Goal: Transaction & Acquisition: Purchase product/service

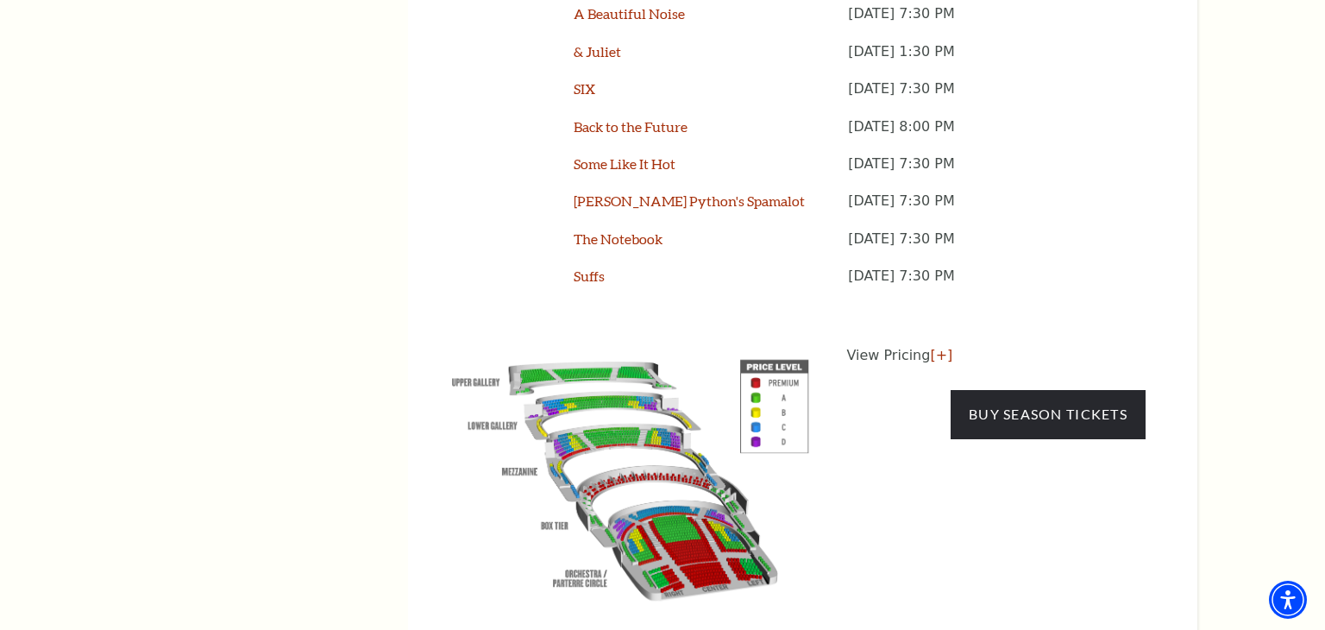
scroll to position [1592, 0]
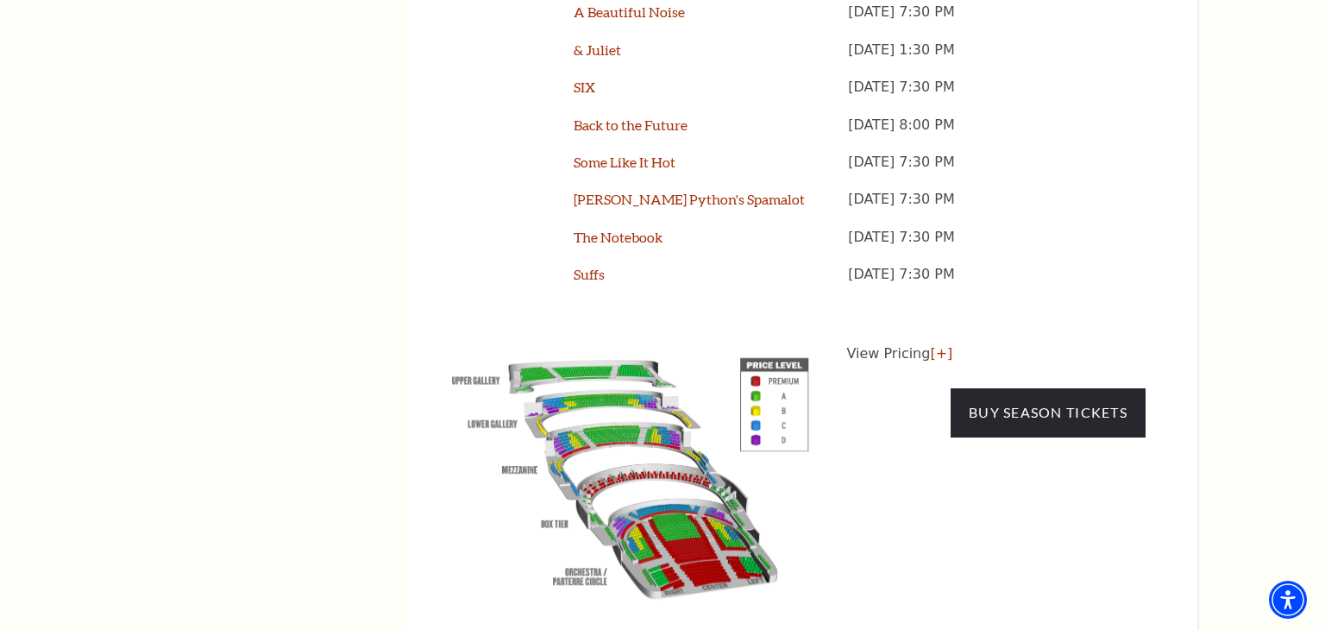
click at [754, 357] on img at bounding box center [630, 474] width 393 height 262
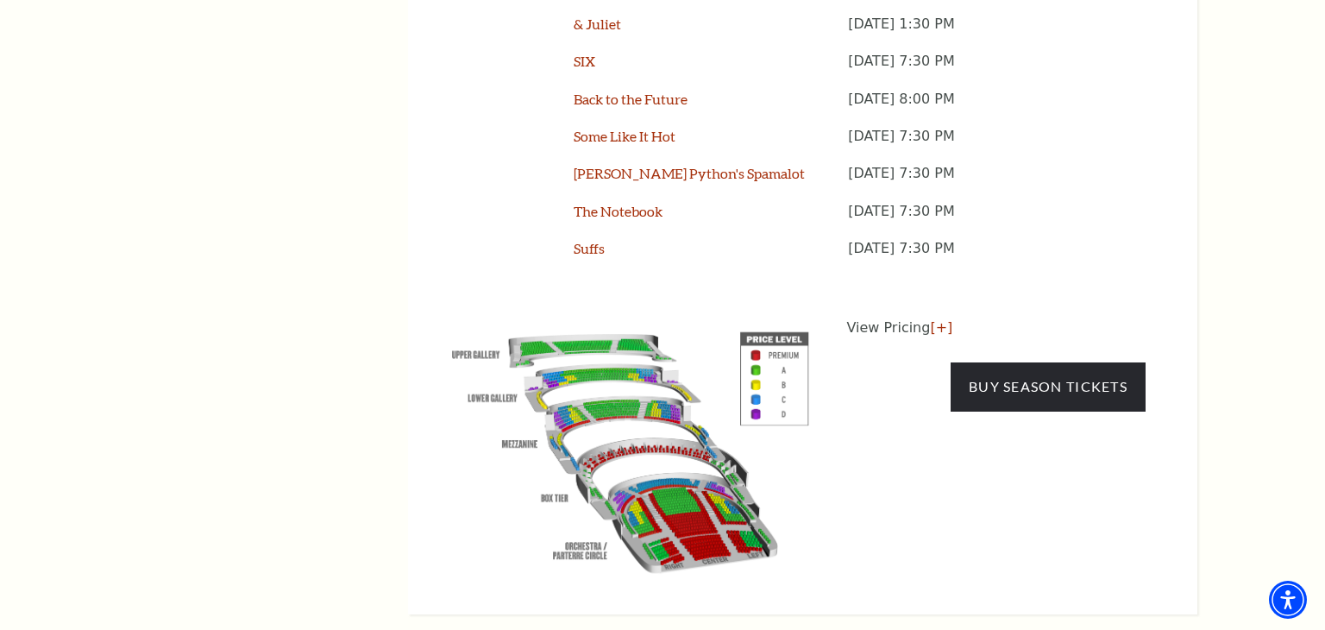
scroll to position [1618, 0]
click at [930, 319] on link "[+]" at bounding box center [941, 327] width 22 height 16
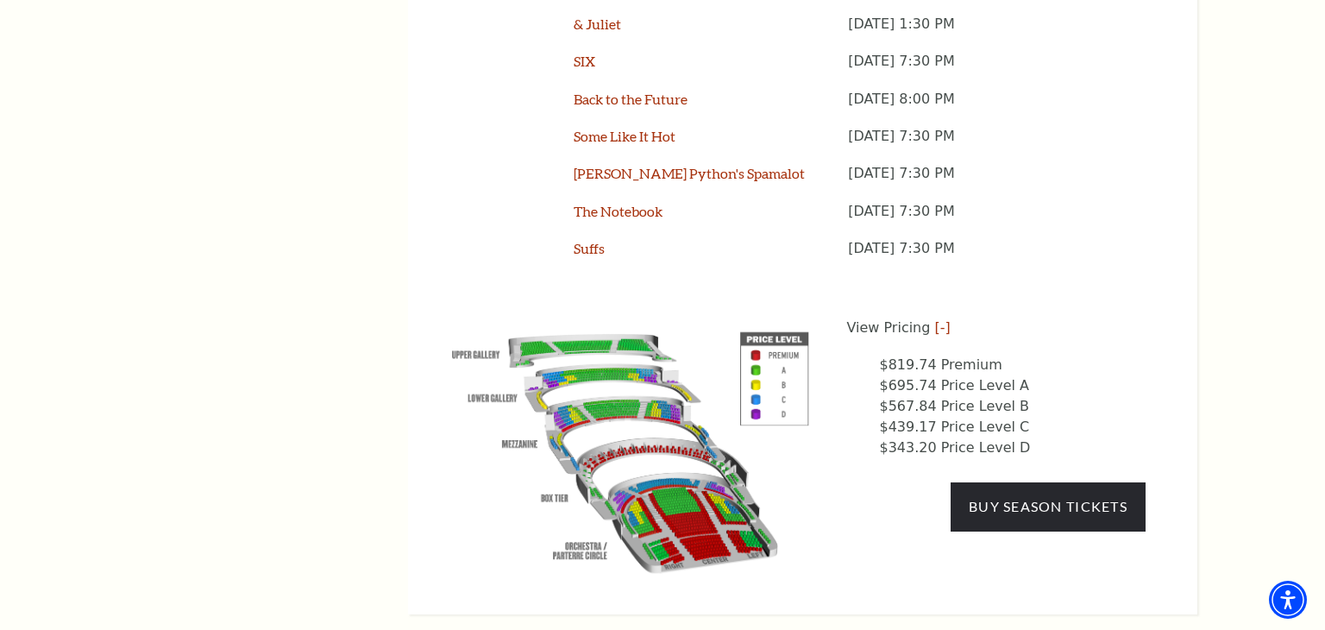
click at [557, 333] on img at bounding box center [630, 448] width 393 height 262
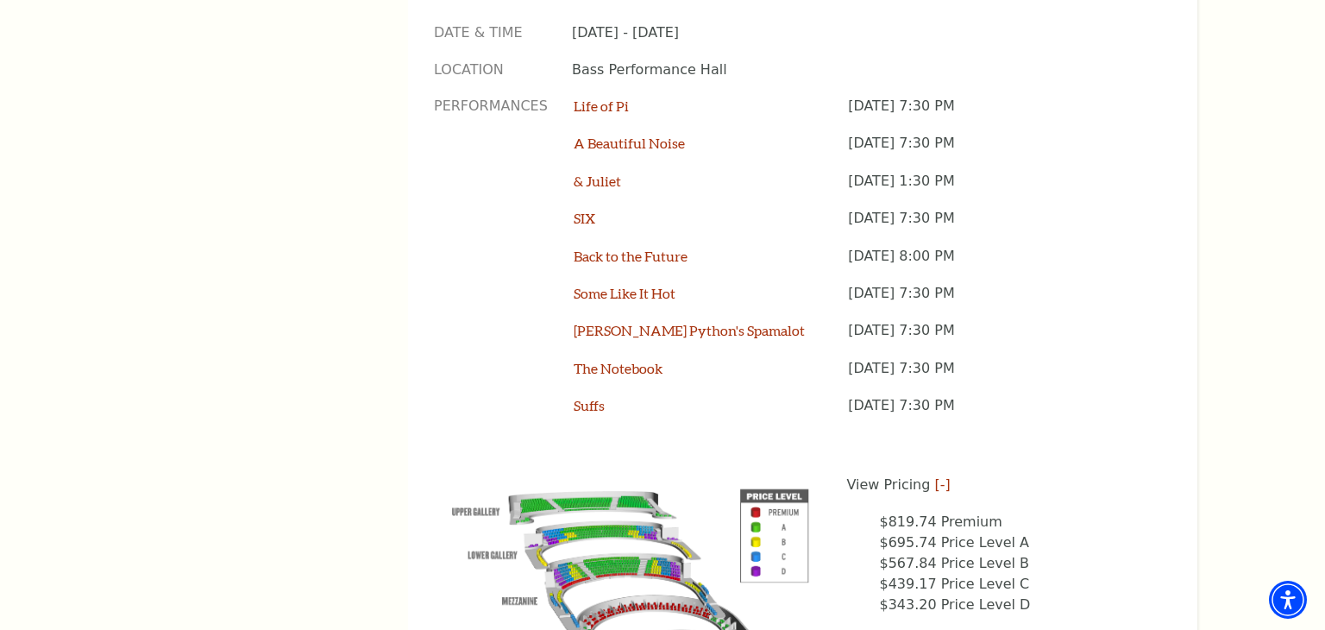
scroll to position [1473, 0]
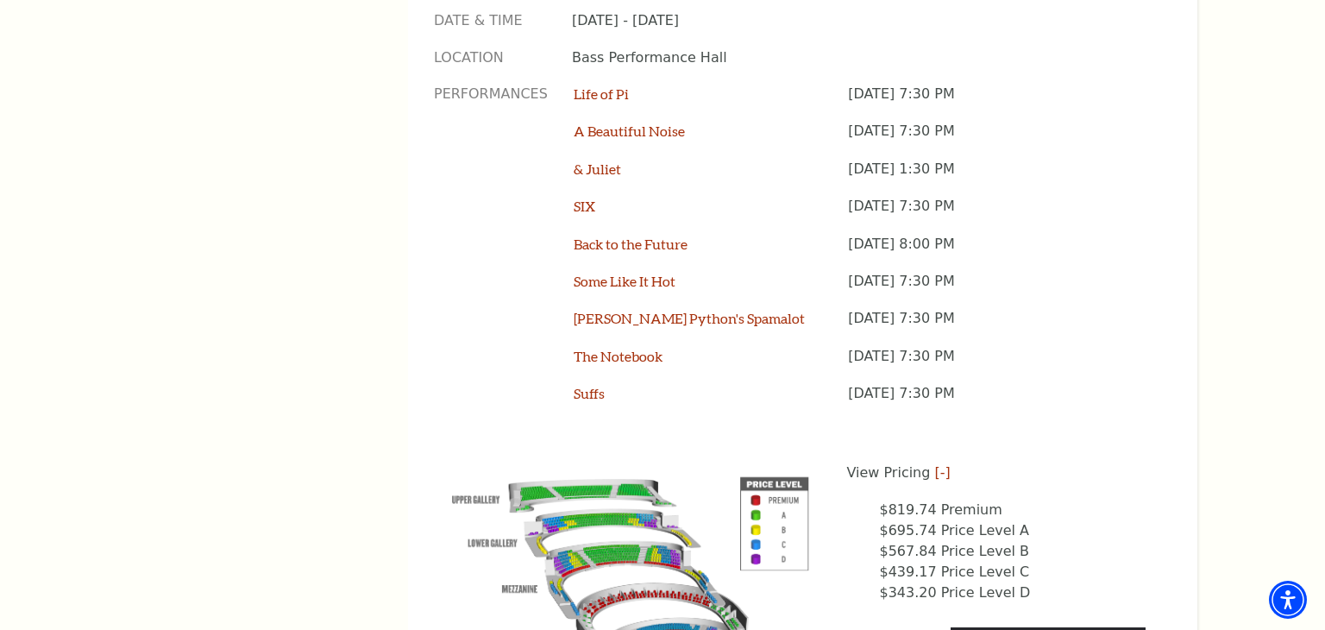
click at [934, 582] on li "$343.20 Price Level D" at bounding box center [1013, 592] width 267 height 21
click at [756, 478] on img at bounding box center [630, 593] width 393 height 262
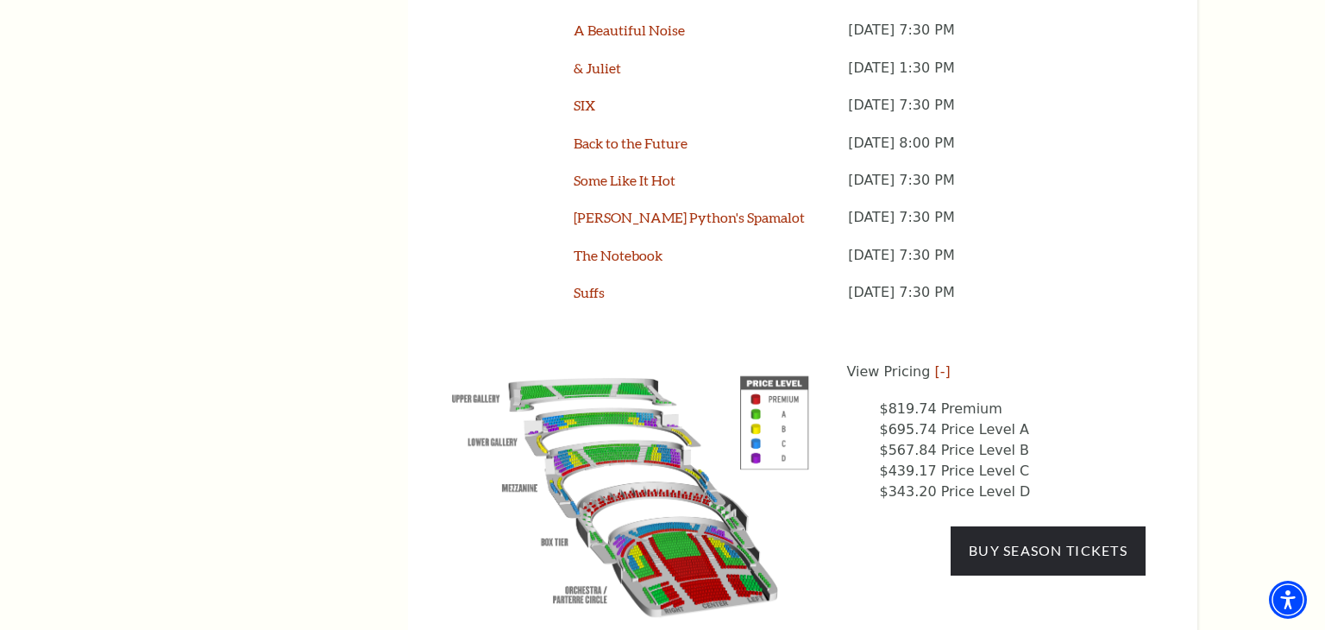
scroll to position [1577, 0]
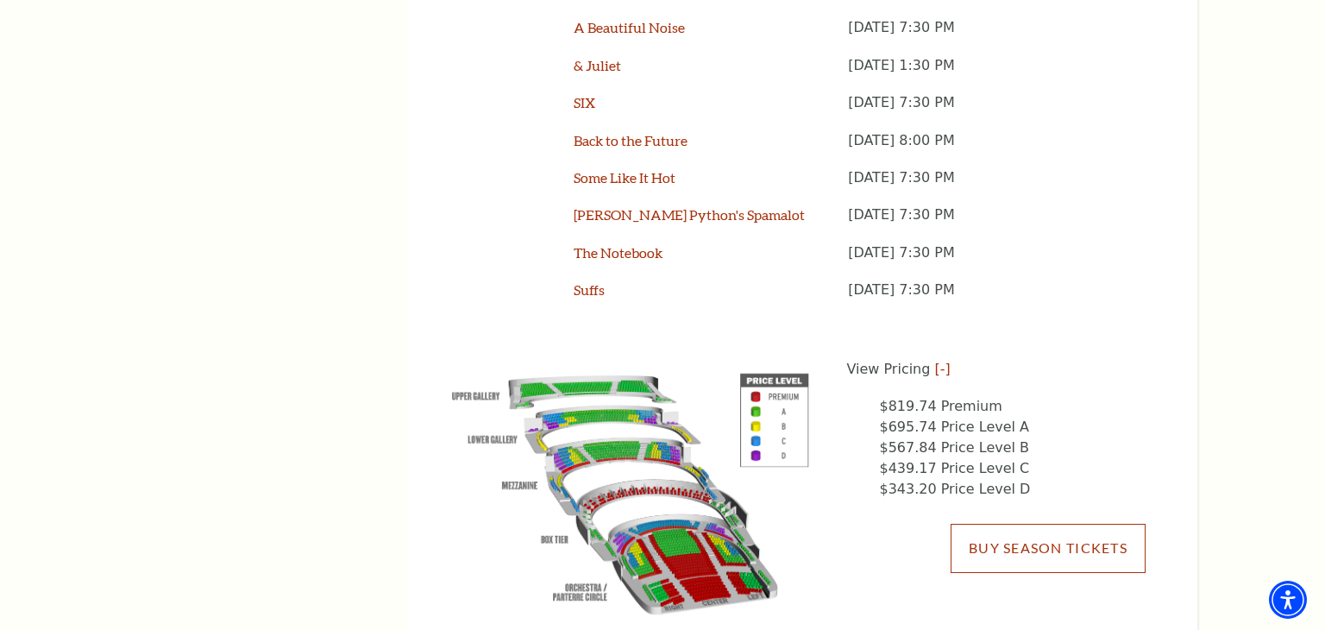
click at [1026, 524] on link "Buy Season Tickets" at bounding box center [1048, 548] width 195 height 48
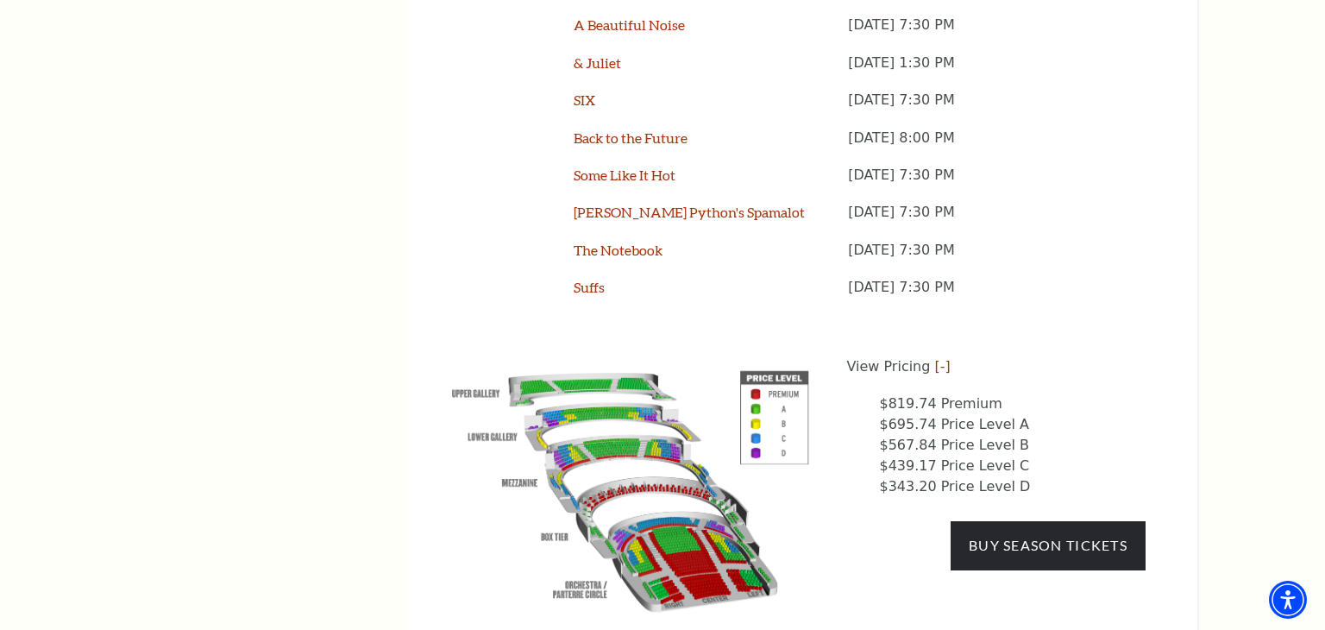
scroll to position [1594, 0]
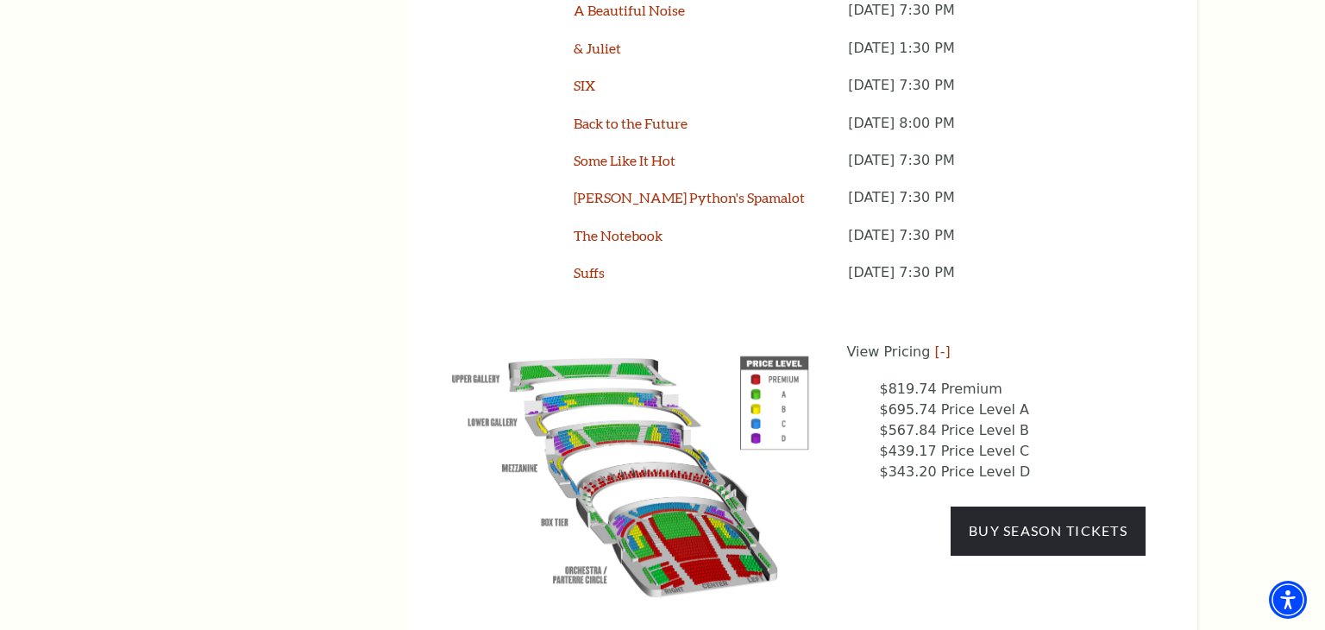
click at [950, 441] on li "$439.17 Price Level C" at bounding box center [1013, 451] width 267 height 21
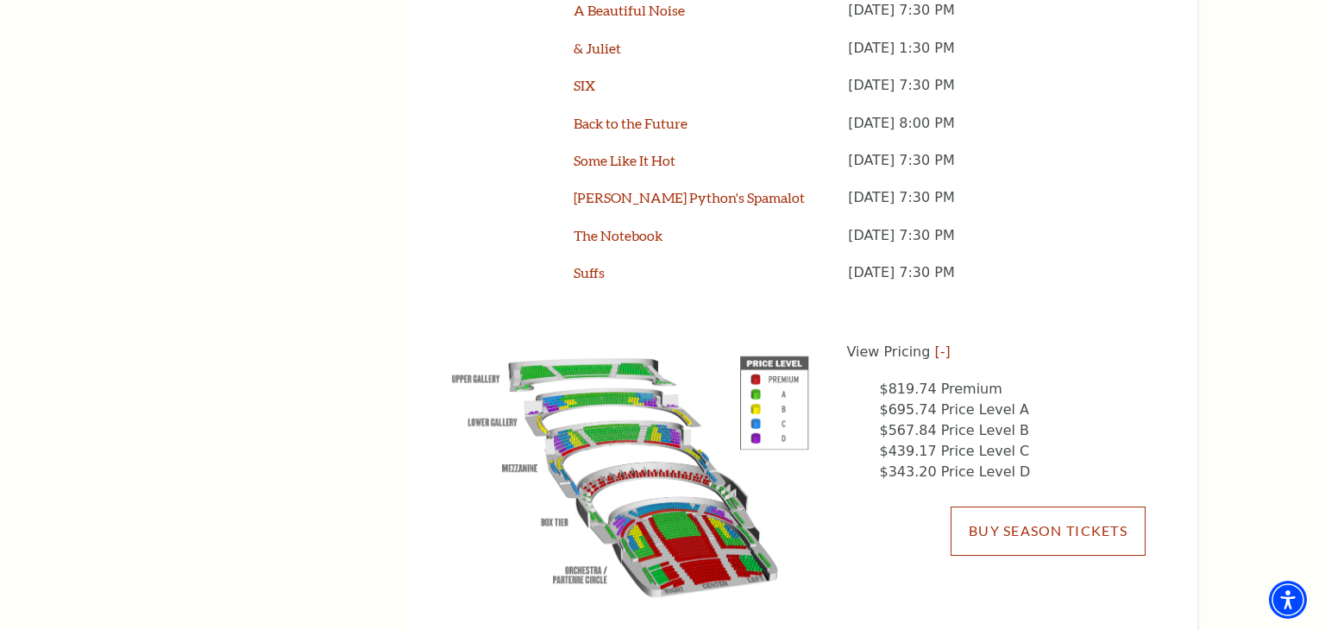
click at [989, 506] on link "Buy Season Tickets" at bounding box center [1048, 530] width 195 height 48
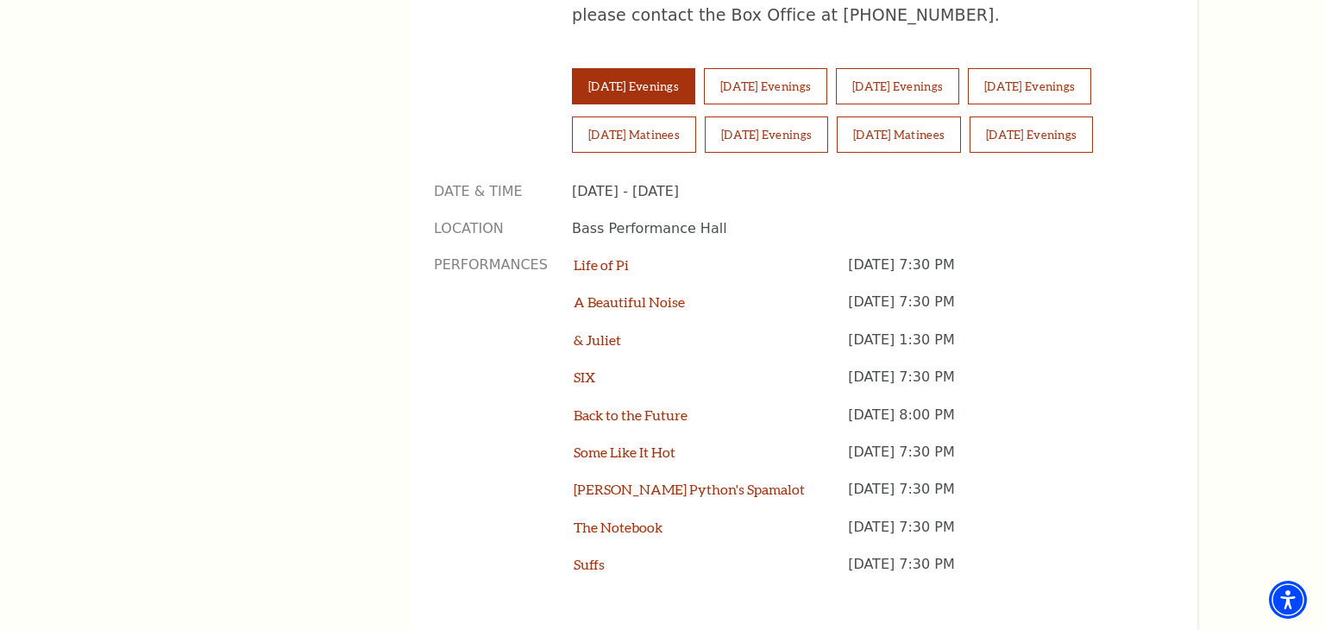
scroll to position [1197, 0]
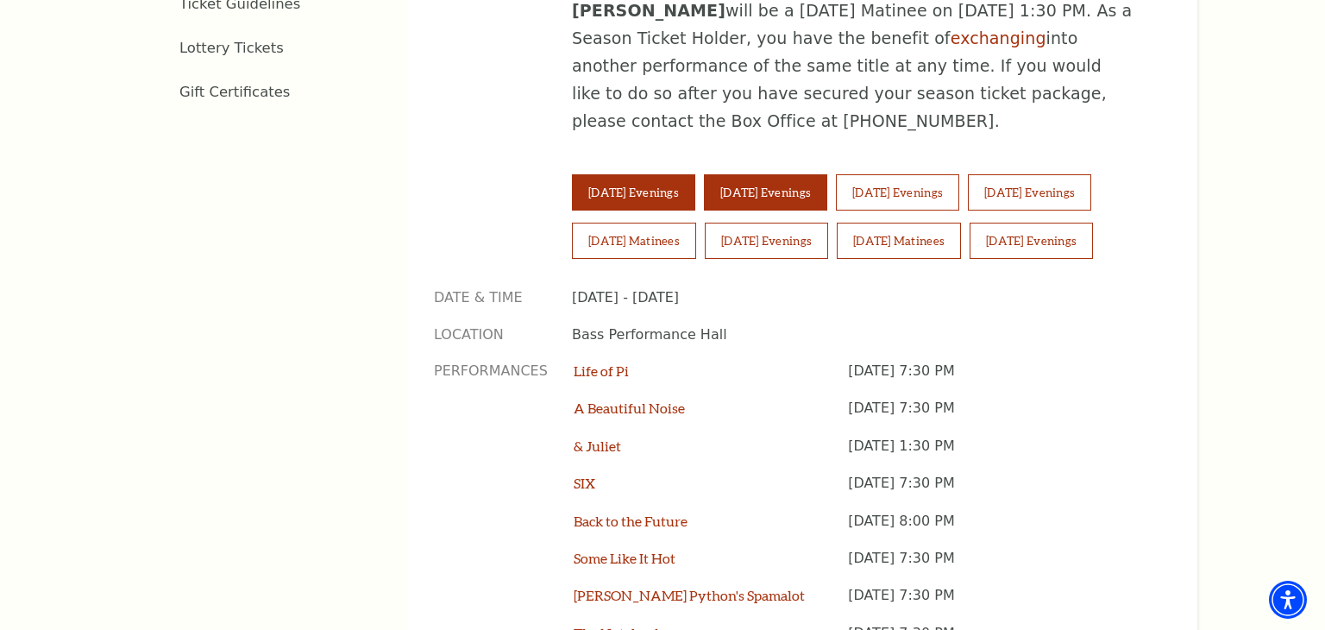
click at [788, 174] on button "Wednesday Evenings" at bounding box center [765, 192] width 123 height 36
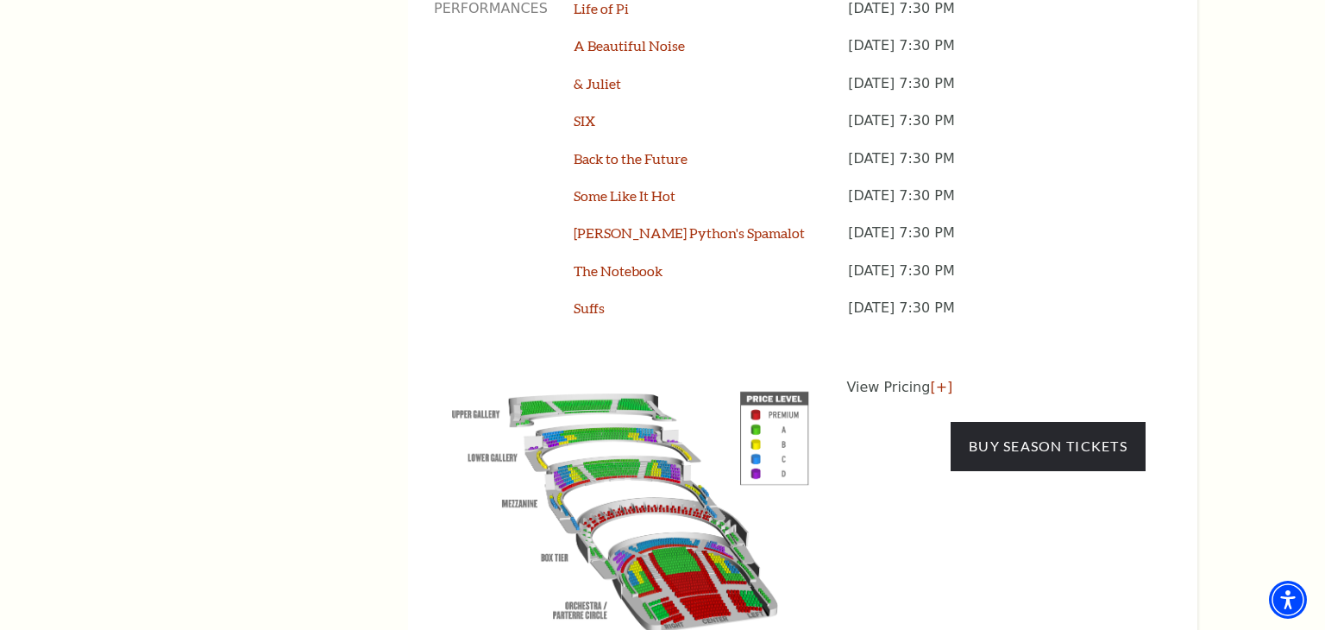
scroll to position [1574, 0]
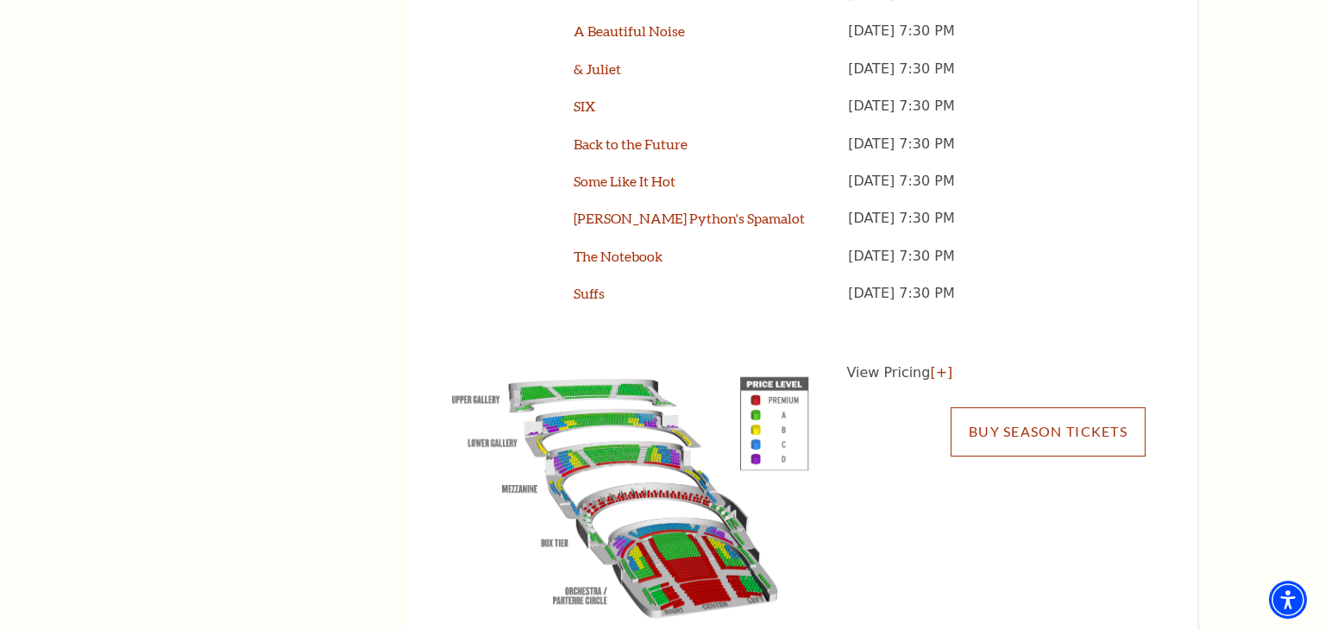
click at [1011, 407] on link "Buy Season Tickets" at bounding box center [1048, 431] width 195 height 48
click at [1026, 407] on link "Buy Season Tickets" at bounding box center [1048, 431] width 195 height 48
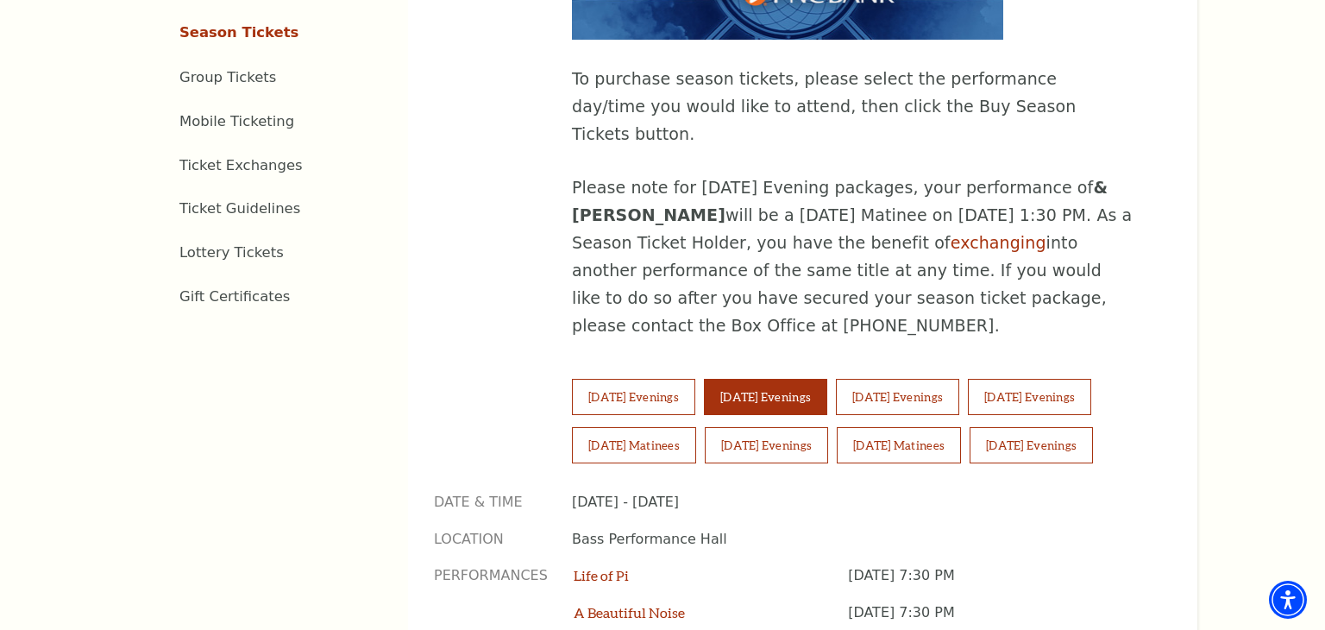
scroll to position [1032, 0]
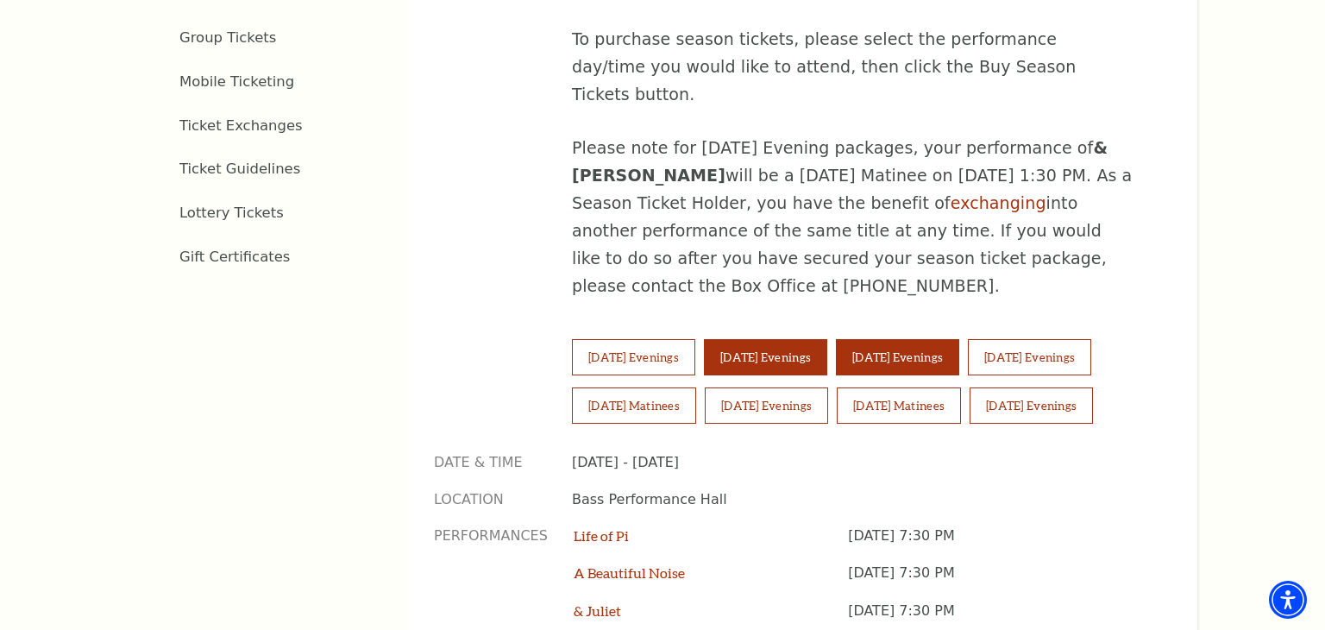
click at [943, 339] on button "Thursday Evenings" at bounding box center [897, 357] width 123 height 36
click at [942, 339] on button "Thursday Evenings" at bounding box center [897, 357] width 123 height 36
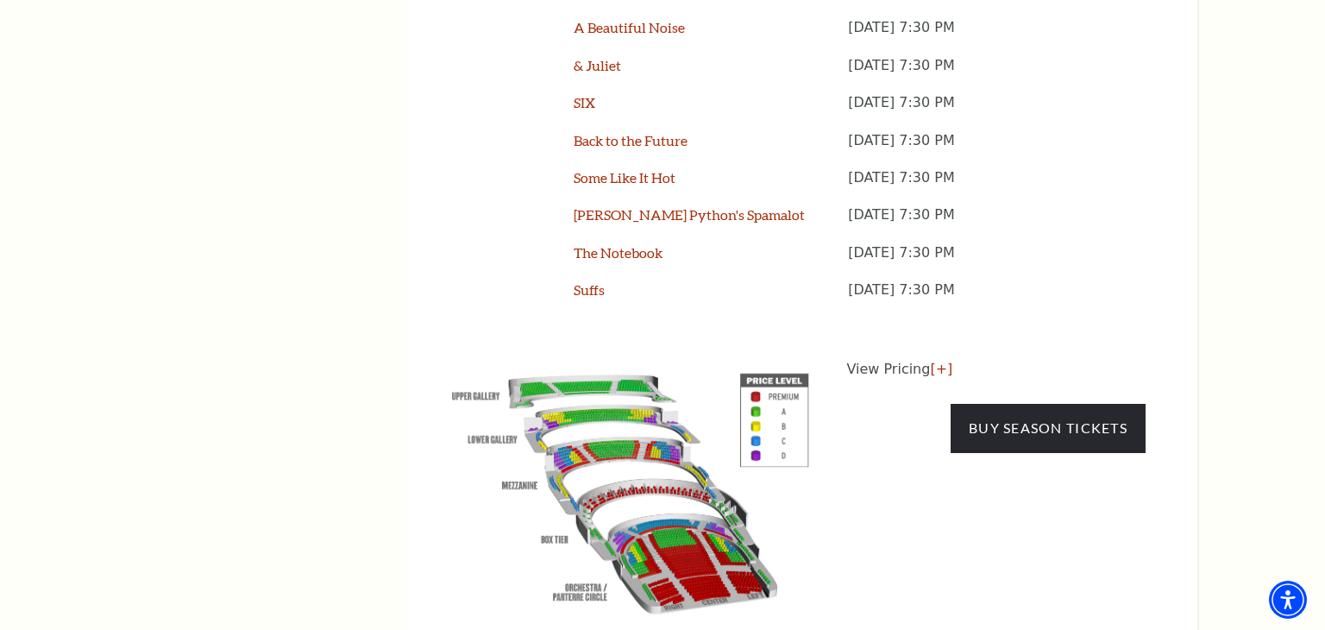
scroll to position [1579, 0]
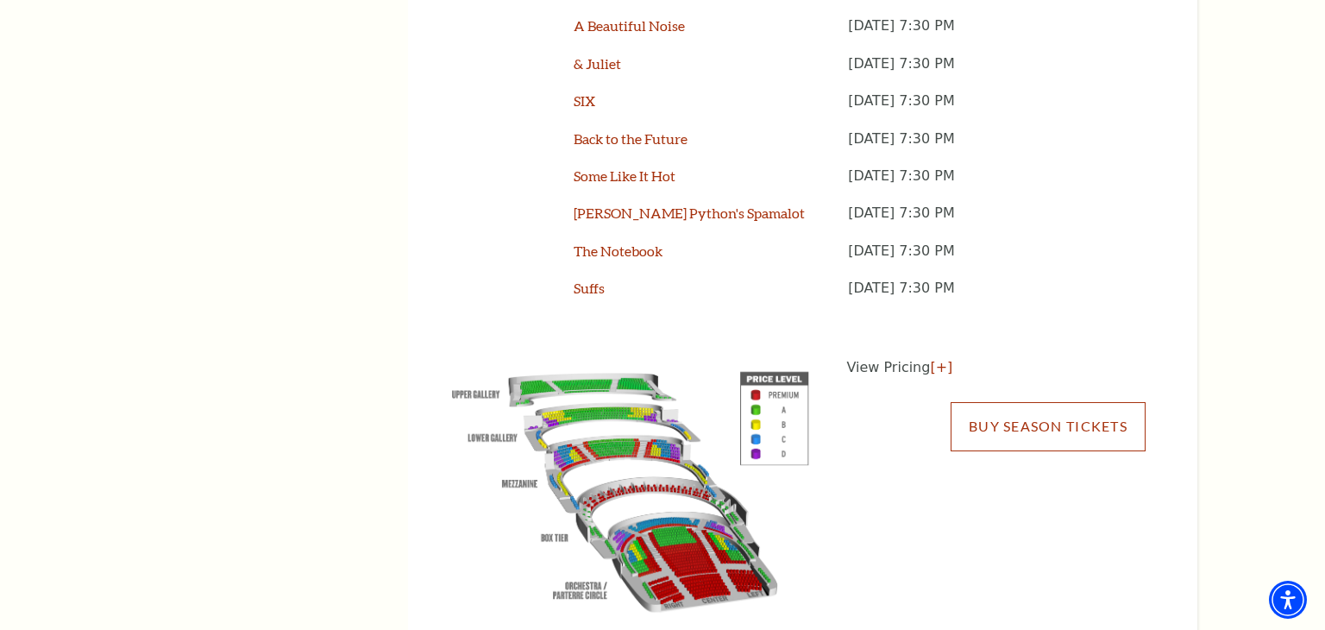
click at [1021, 402] on link "Buy Season Tickets" at bounding box center [1048, 426] width 195 height 48
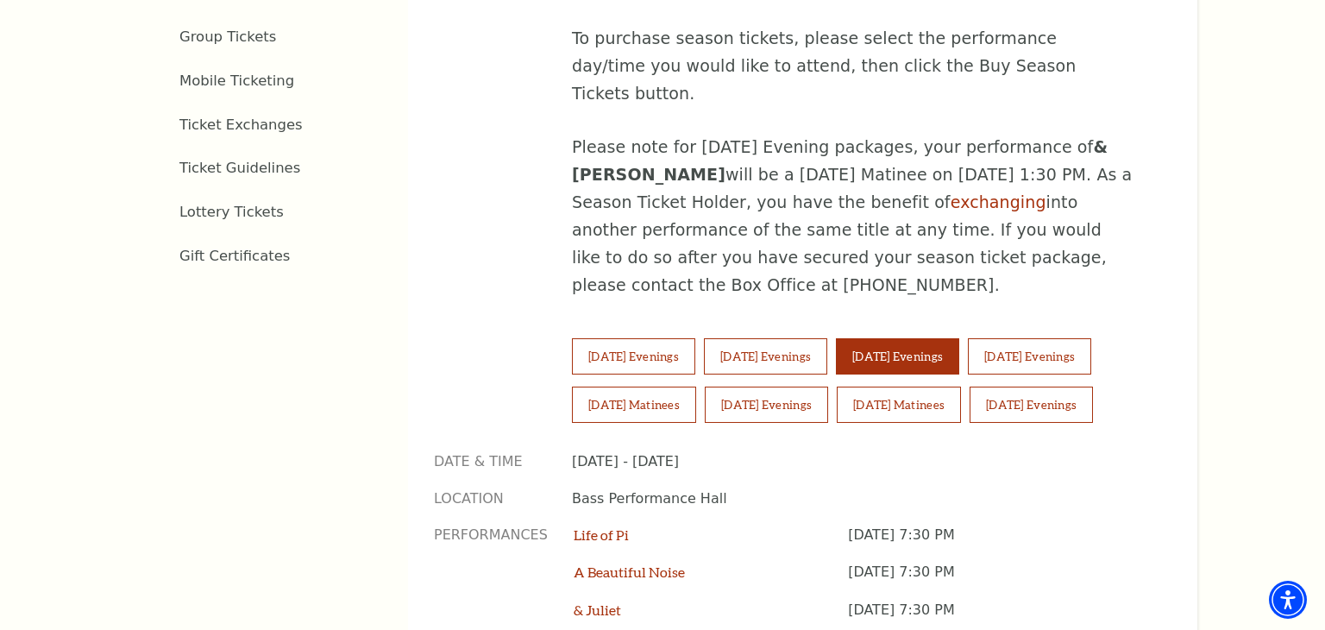
scroll to position [1016, 0]
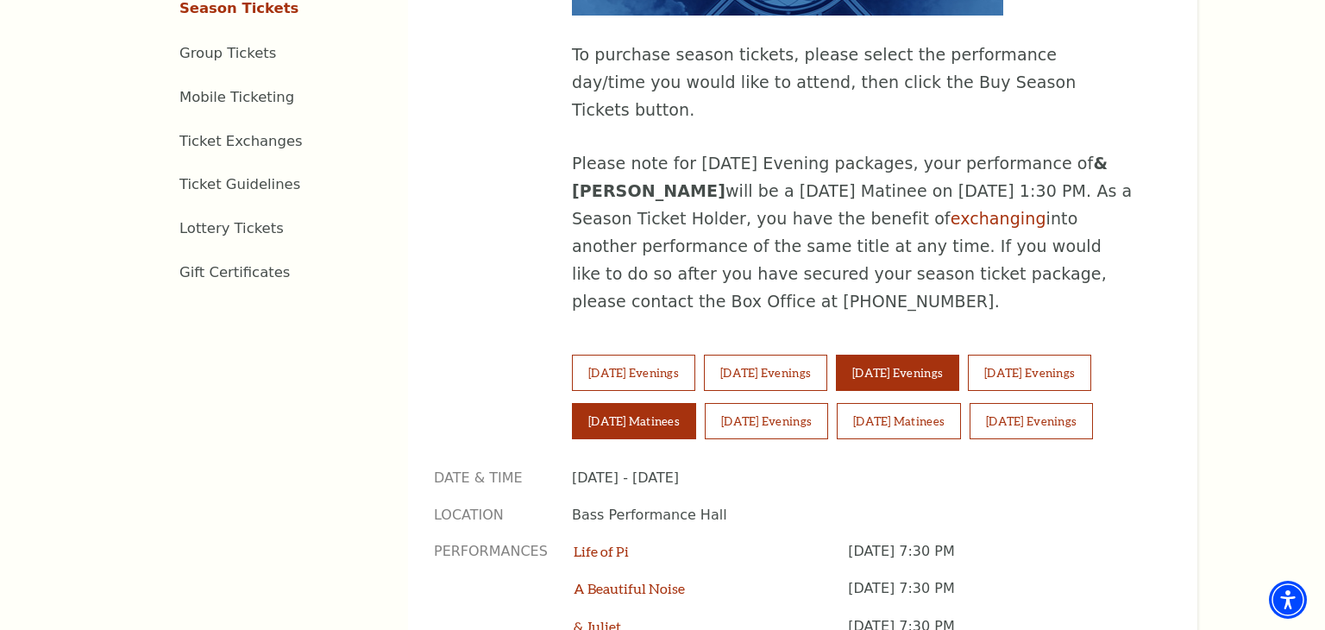
click at [669, 403] on button "Saturday Matinees" at bounding box center [634, 421] width 124 height 36
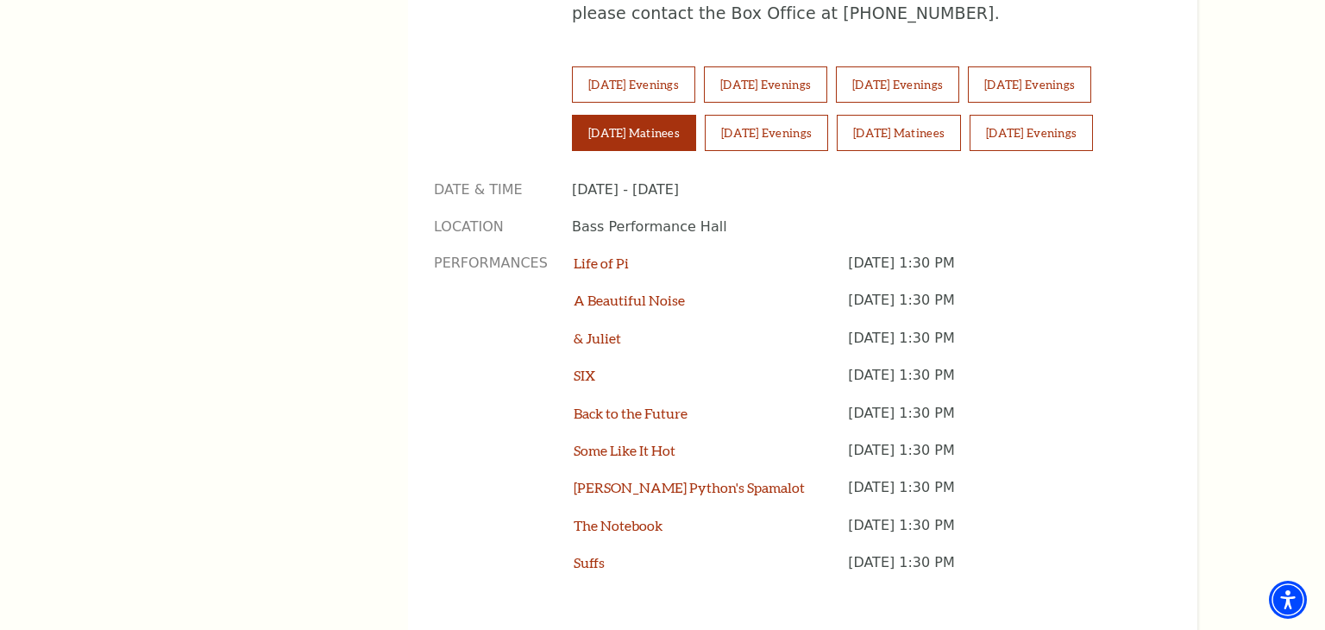
scroll to position [1379, 0]
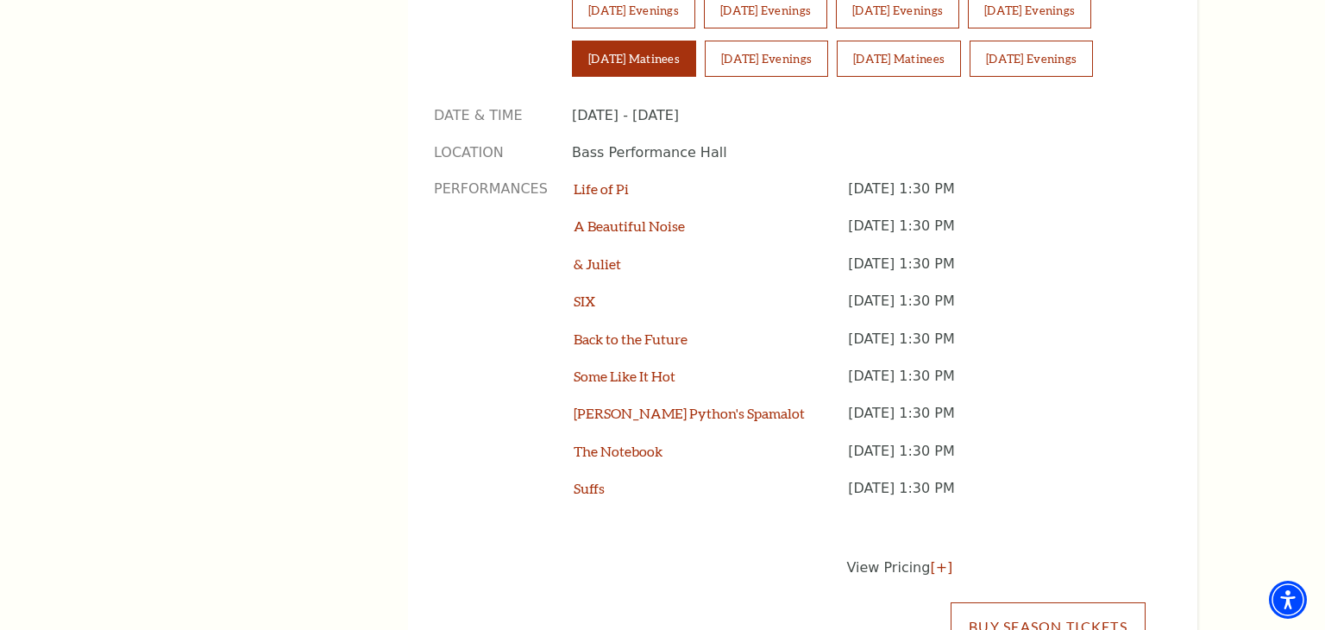
click at [1052, 602] on link "Buy Season Tickets" at bounding box center [1048, 626] width 195 height 48
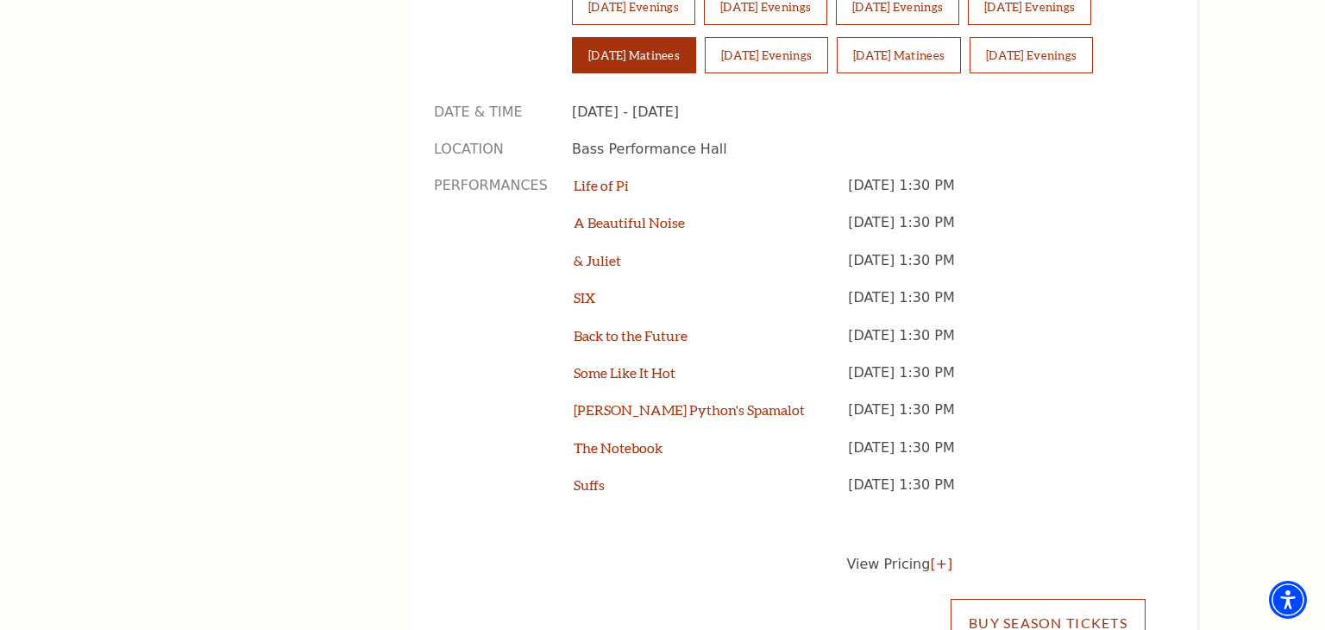
scroll to position [1397, 0]
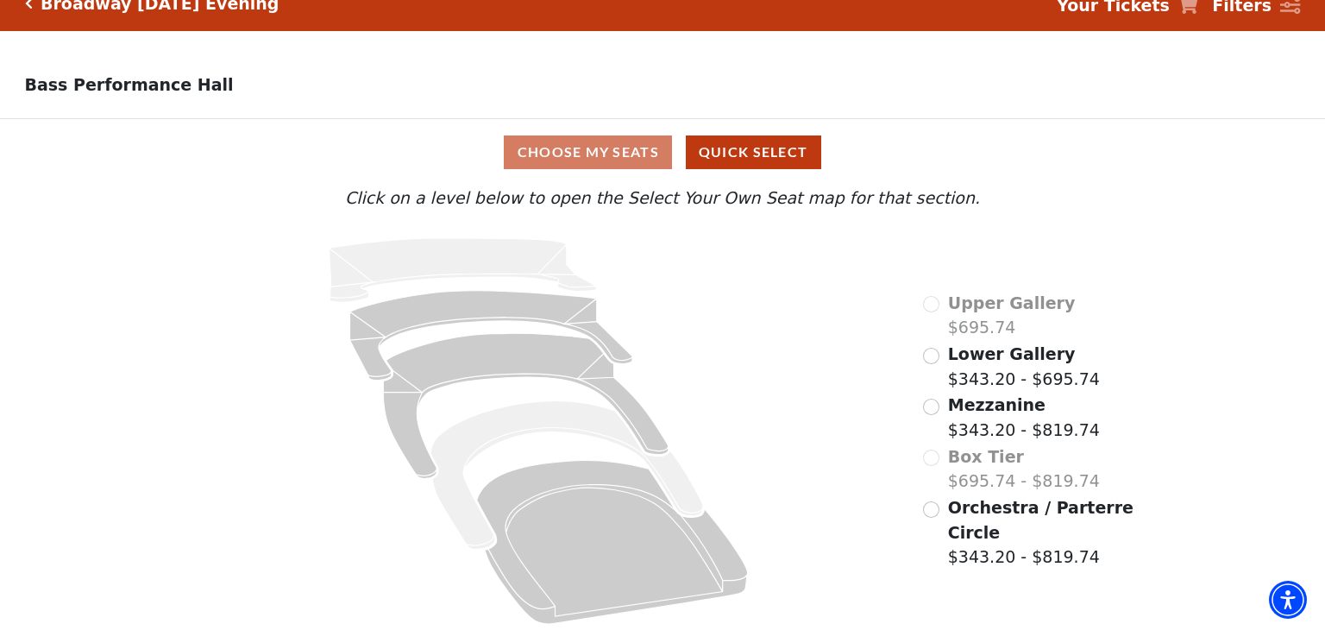
scroll to position [30, 0]
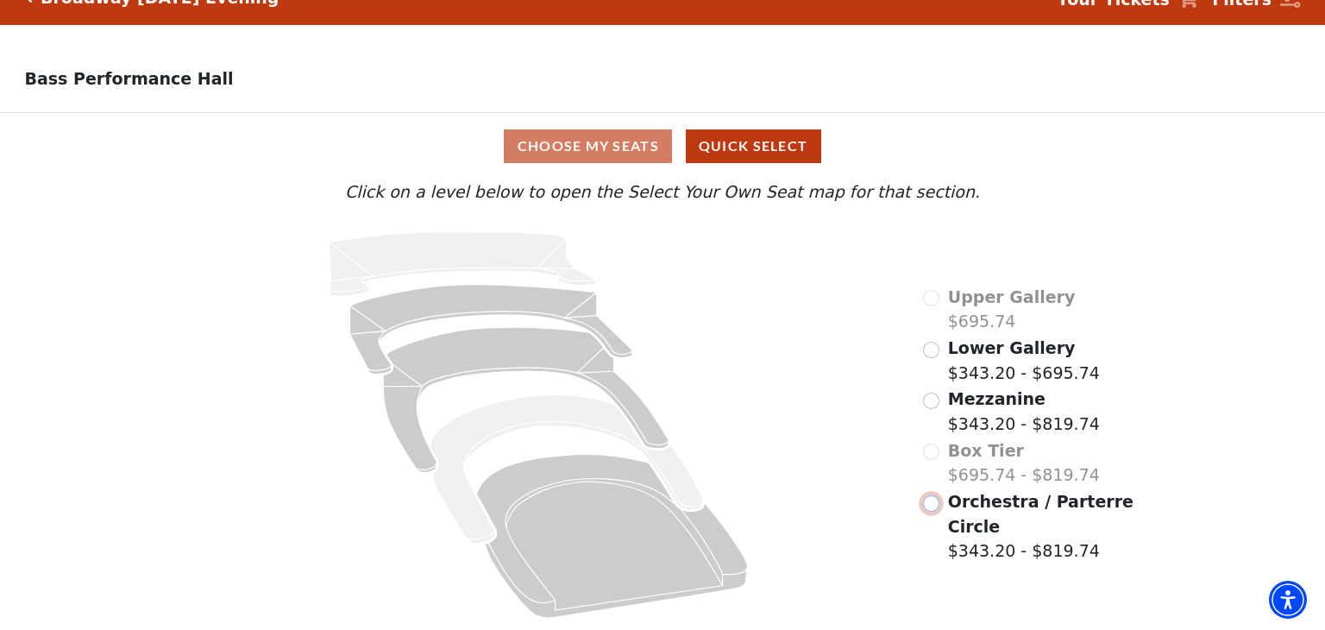
click at [932, 506] on input "Orchestra / Parterre Circle$343.20 - $819.74\a" at bounding box center [931, 503] width 16 height 16
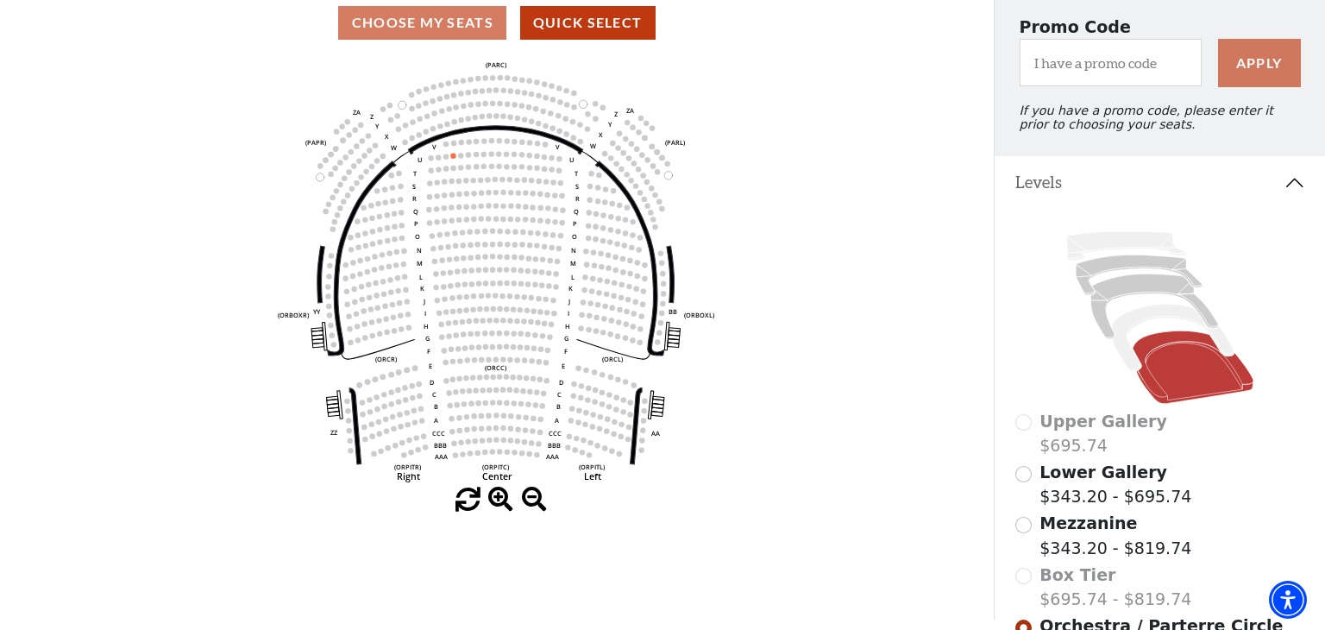
scroll to position [129, 0]
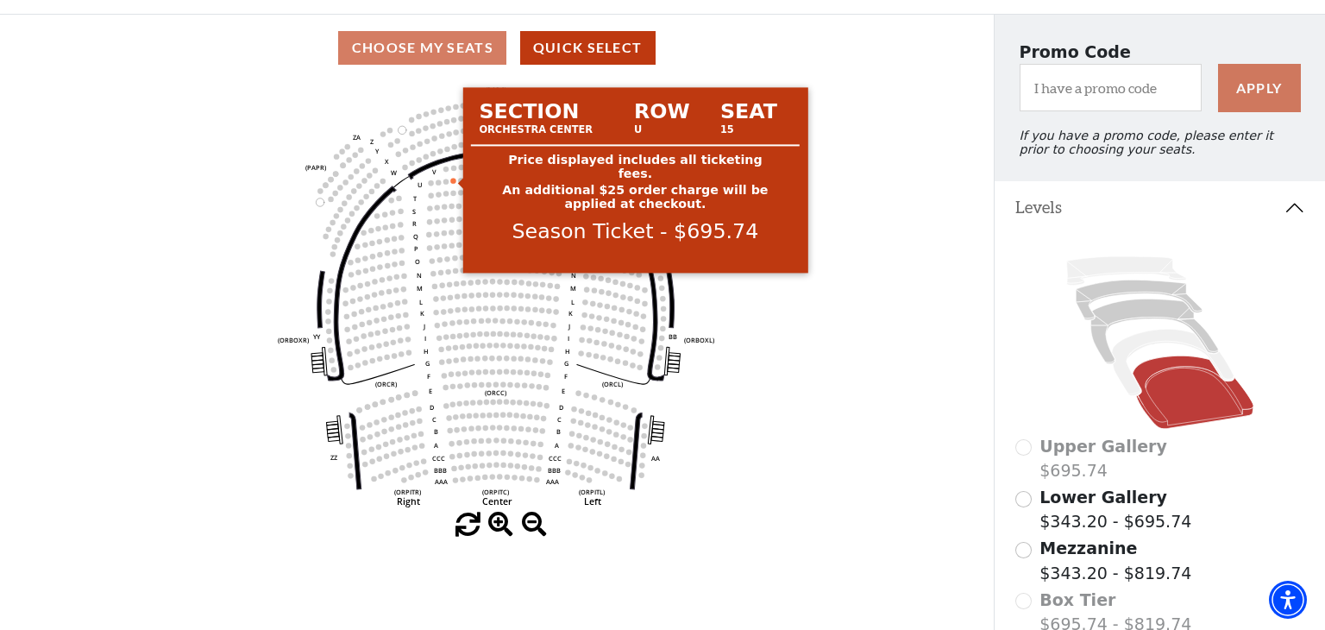
click at [452, 179] on circle at bounding box center [452, 180] width 5 height 5
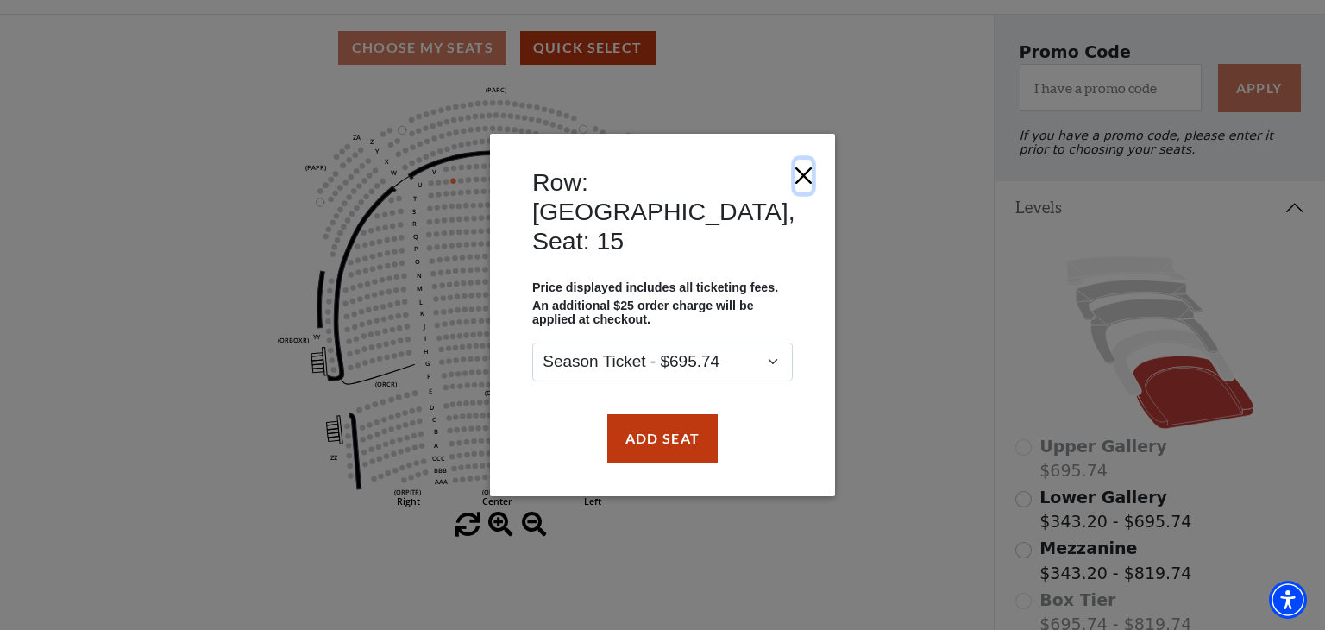
click at [795, 192] on button "Close" at bounding box center [803, 176] width 16 height 33
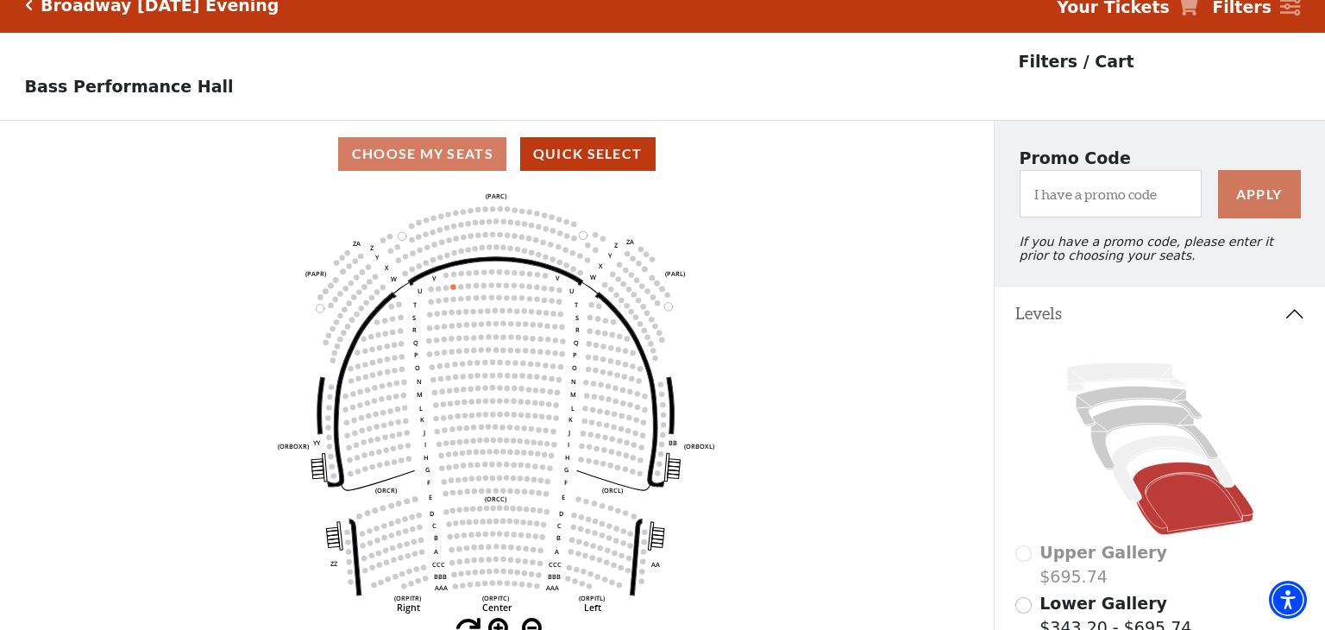
scroll to position [20, 0]
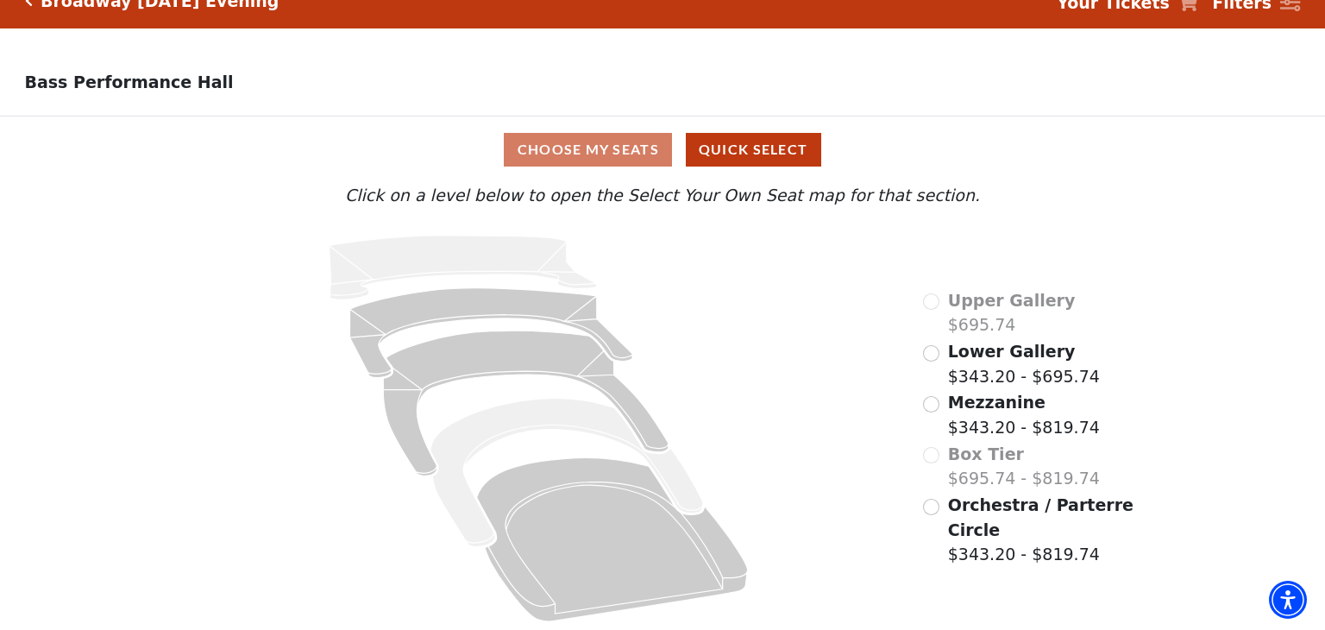
scroll to position [30, 0]
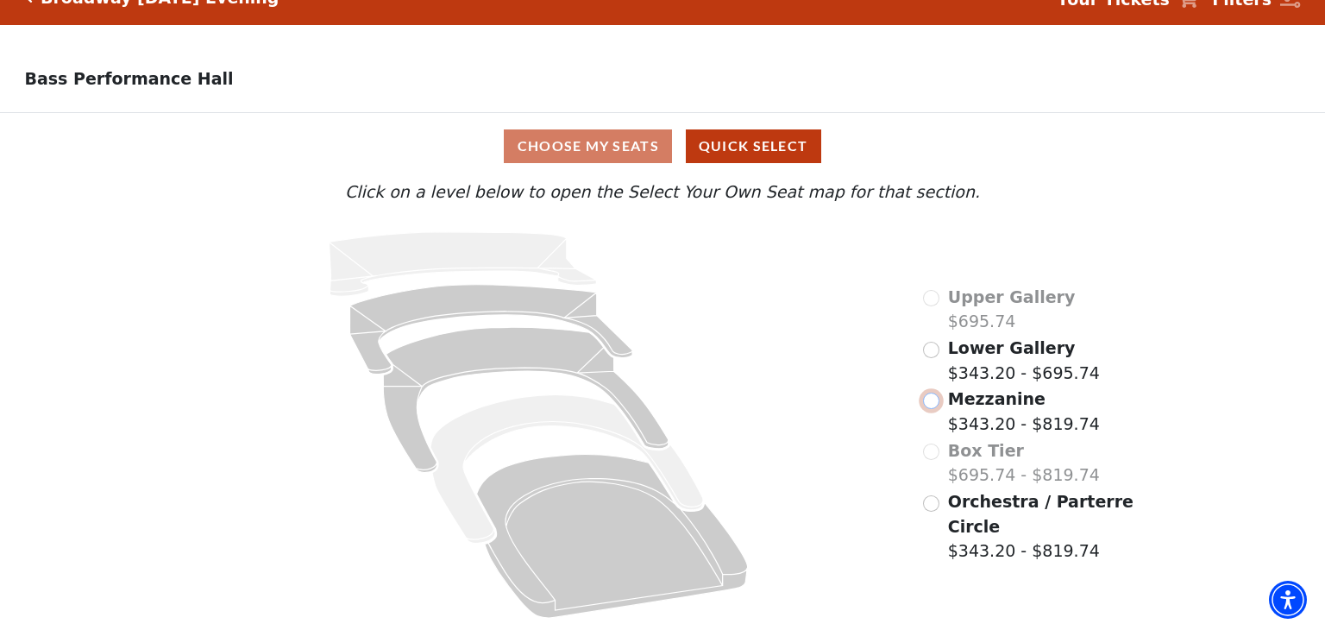
click at [930, 404] on input "Mezzanine$343.20 - $819.74\a" at bounding box center [931, 401] width 16 height 16
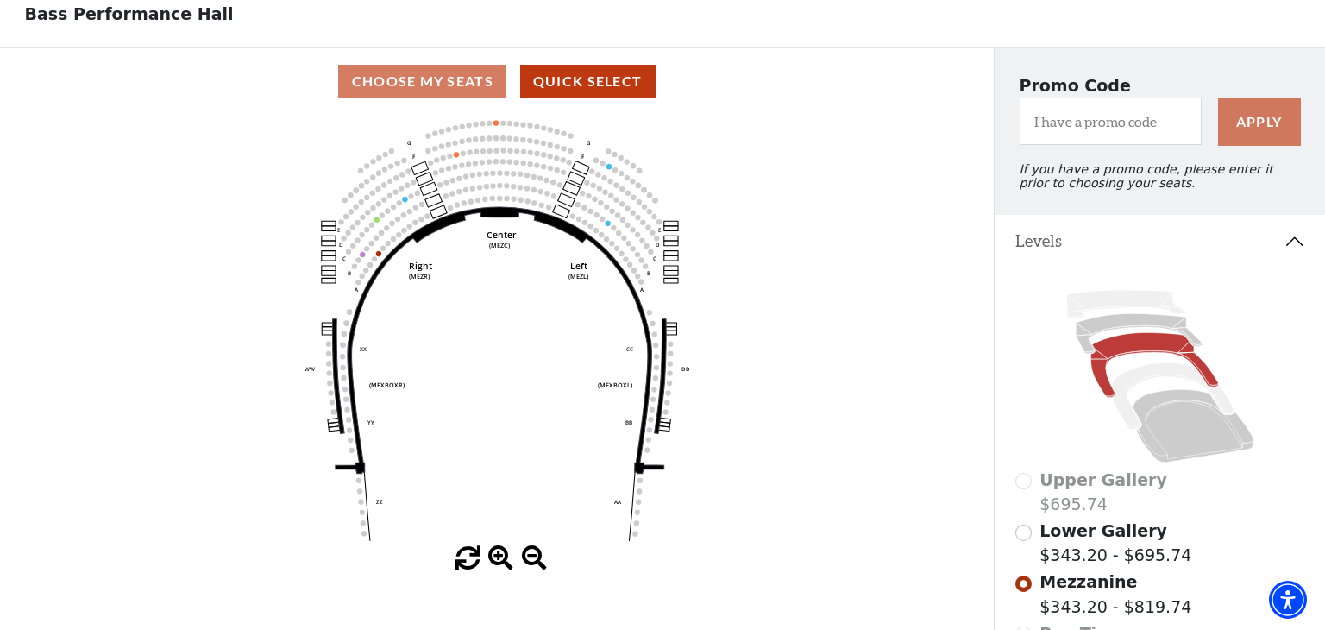
scroll to position [97, 0]
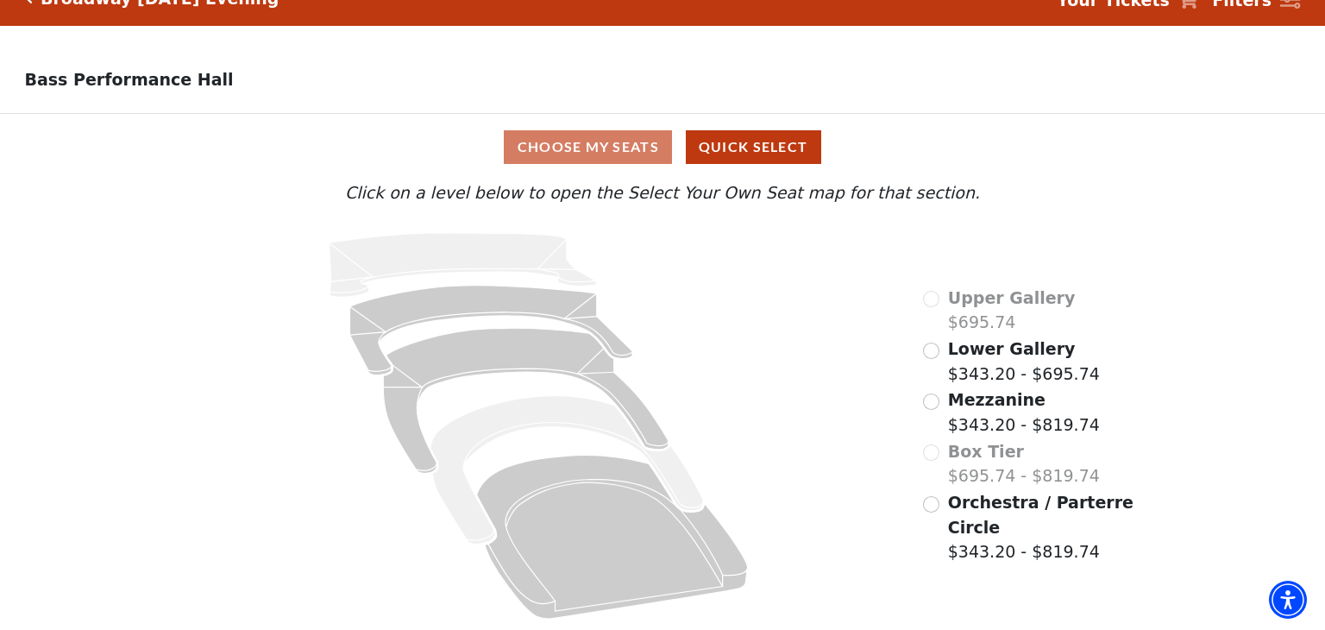
scroll to position [30, 0]
click at [929, 506] on input "Orchestra / Parterre Circle$343.20 - $819.74\a" at bounding box center [931, 503] width 16 height 16
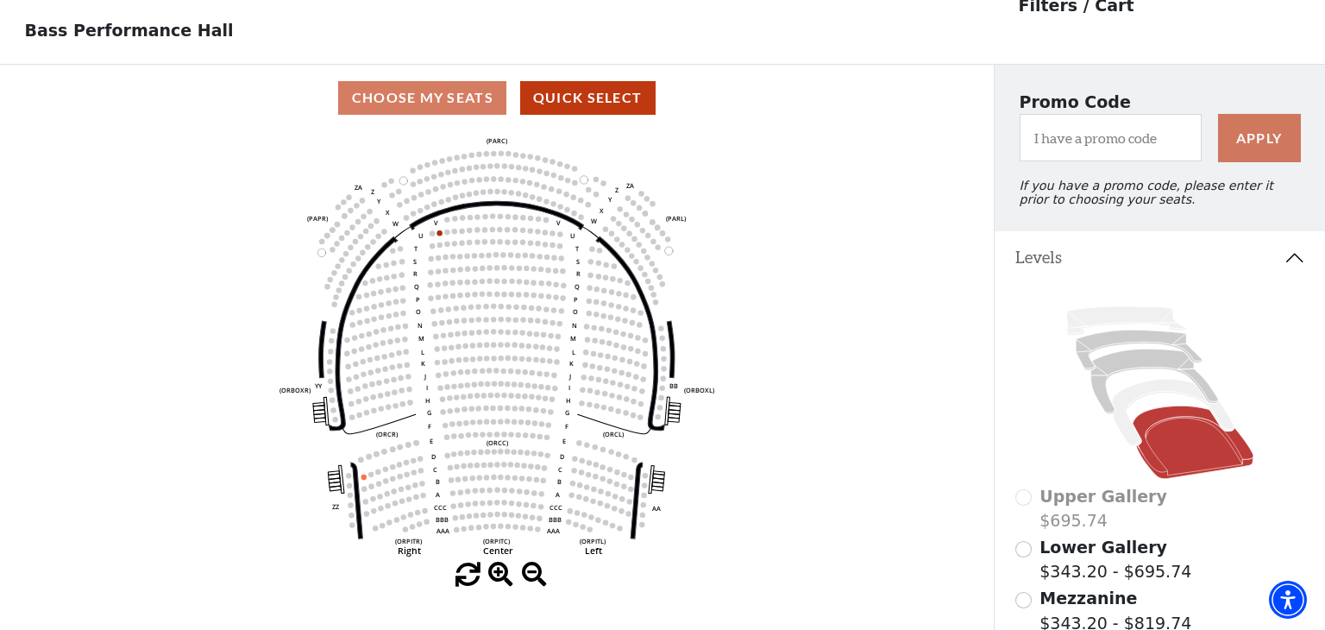
scroll to position [79, 0]
click at [1127, 361] on icon at bounding box center [1154, 380] width 128 height 65
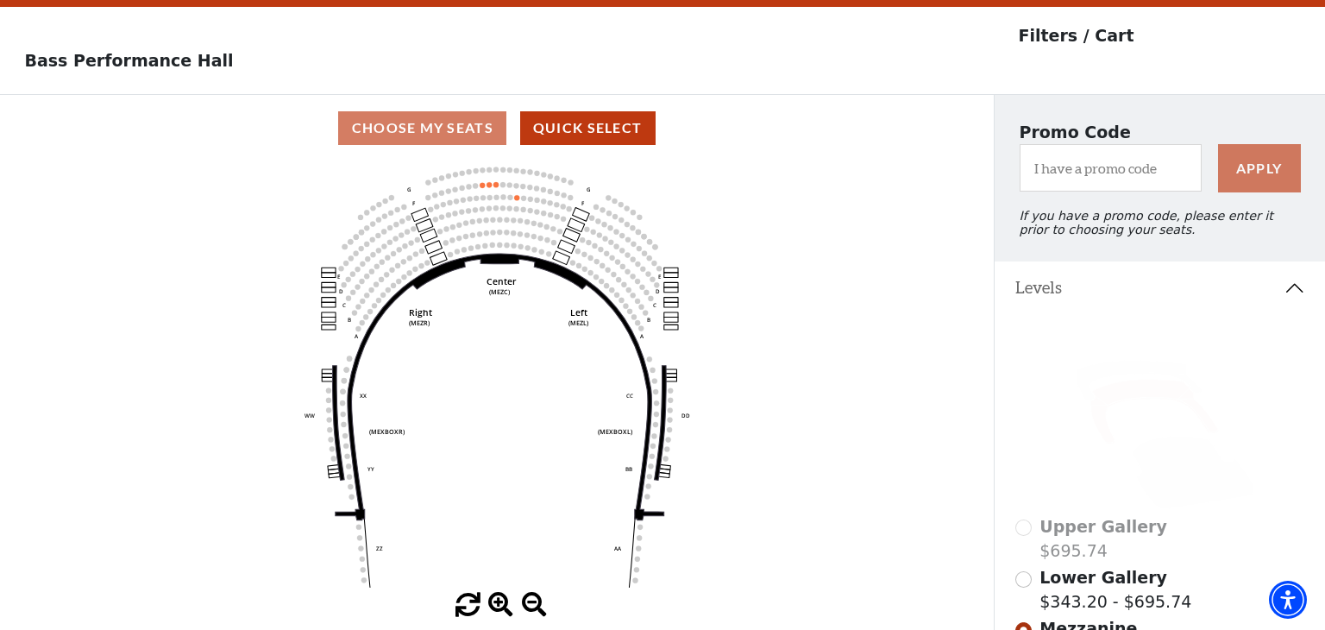
scroll to position [0, 0]
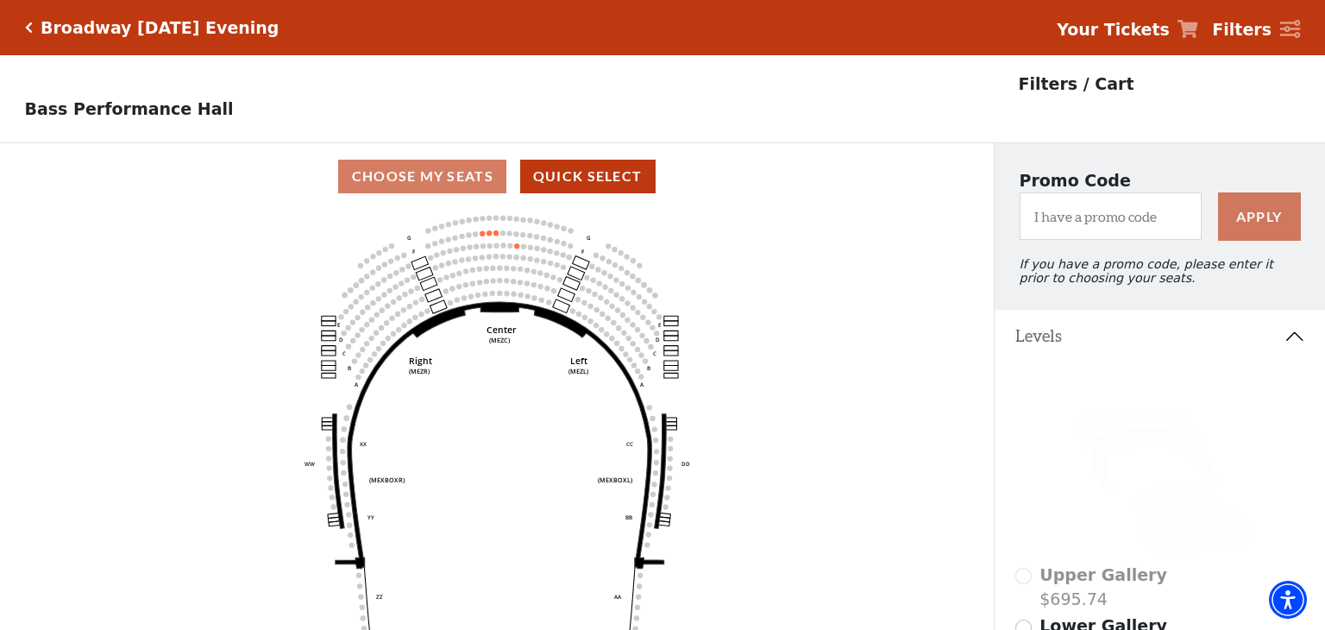
click at [34, 26] on div "Broadway Wednesday Evening" at bounding box center [156, 28] width 247 height 20
click at [1129, 414] on icon at bounding box center [1139, 428] width 126 height 40
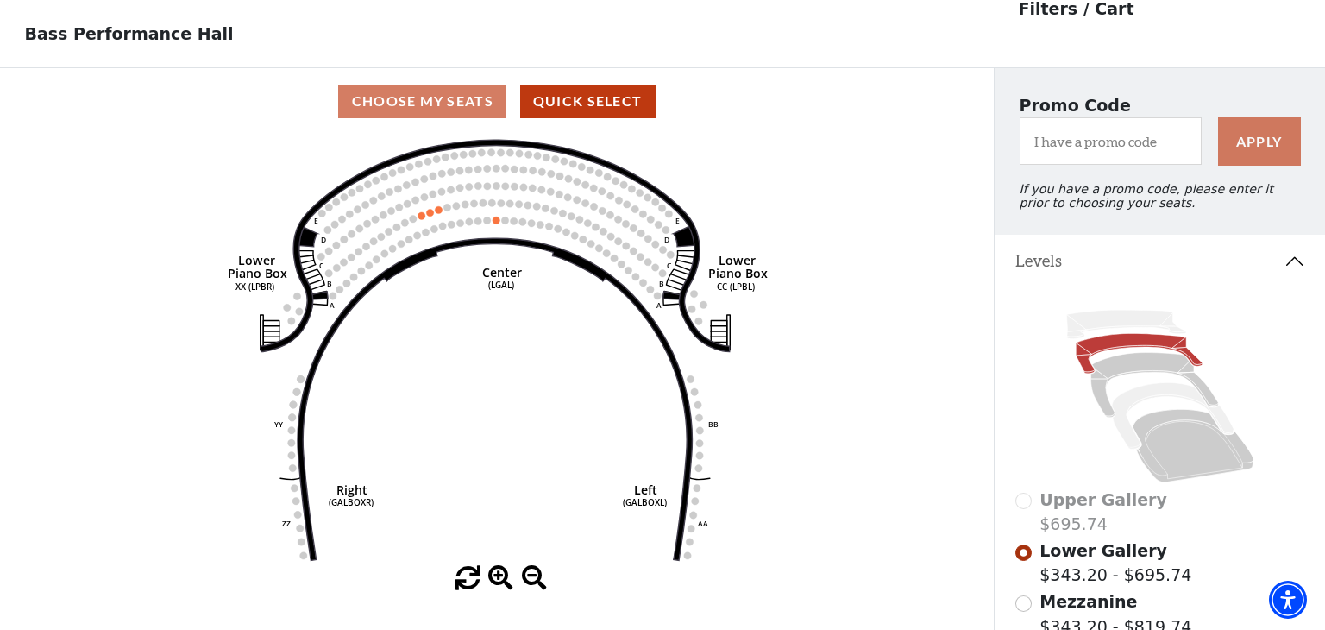
scroll to position [79, 0]
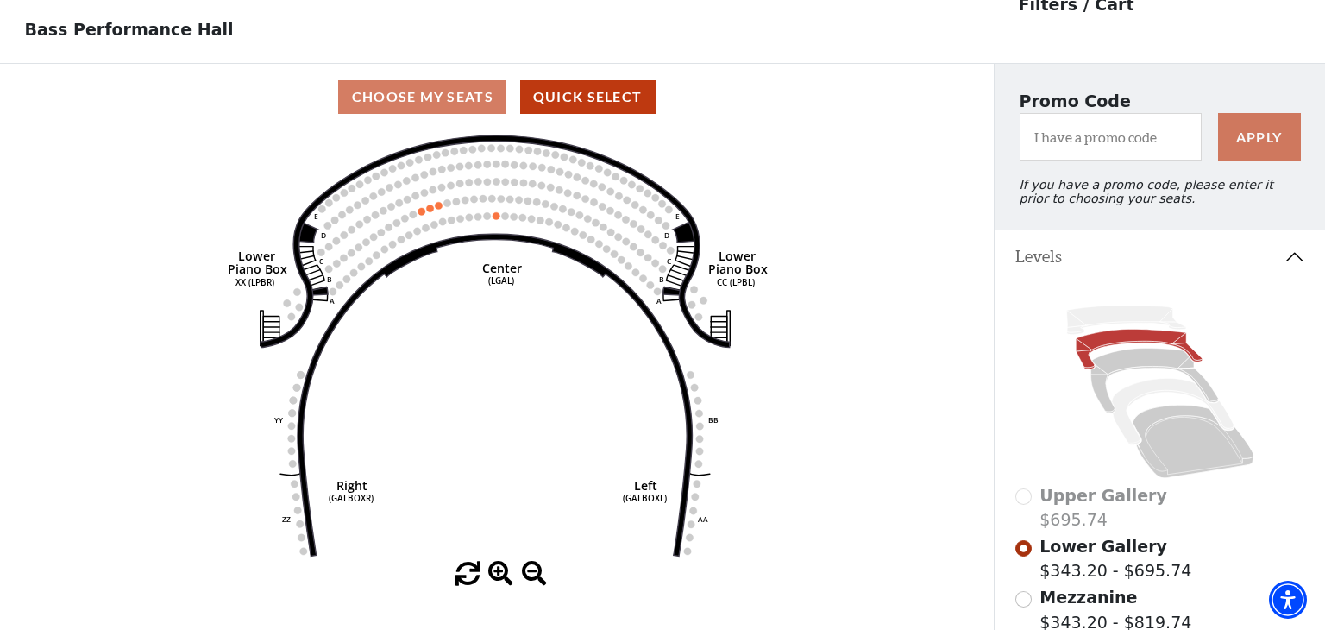
click at [1153, 305] on icon at bounding box center [1160, 391] width 290 height 183
click at [1137, 313] on icon at bounding box center [1125, 319] width 119 height 28
click at [1087, 347] on icon at bounding box center [1139, 349] width 126 height 40
click at [1025, 496] on div "Upper Gallery $695.74" at bounding box center [1160, 507] width 290 height 49
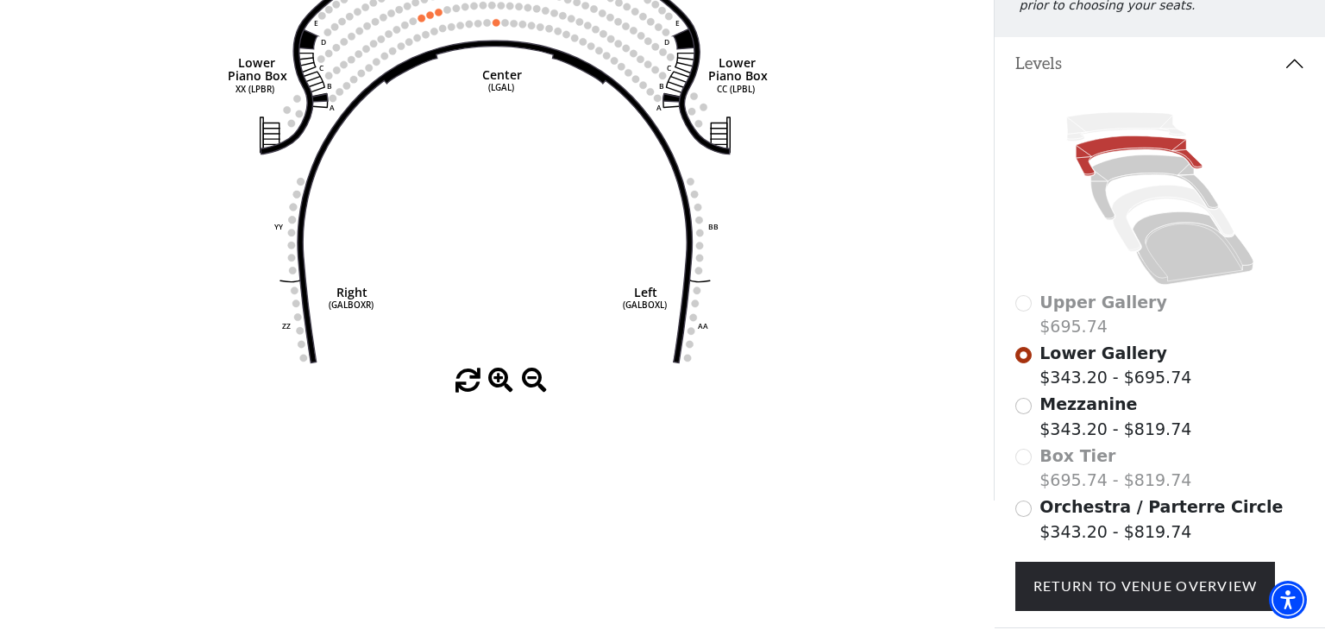
scroll to position [273, 0]
click at [1083, 132] on icon at bounding box center [1125, 125] width 119 height 28
click at [1084, 166] on icon at bounding box center [1139, 155] width 126 height 40
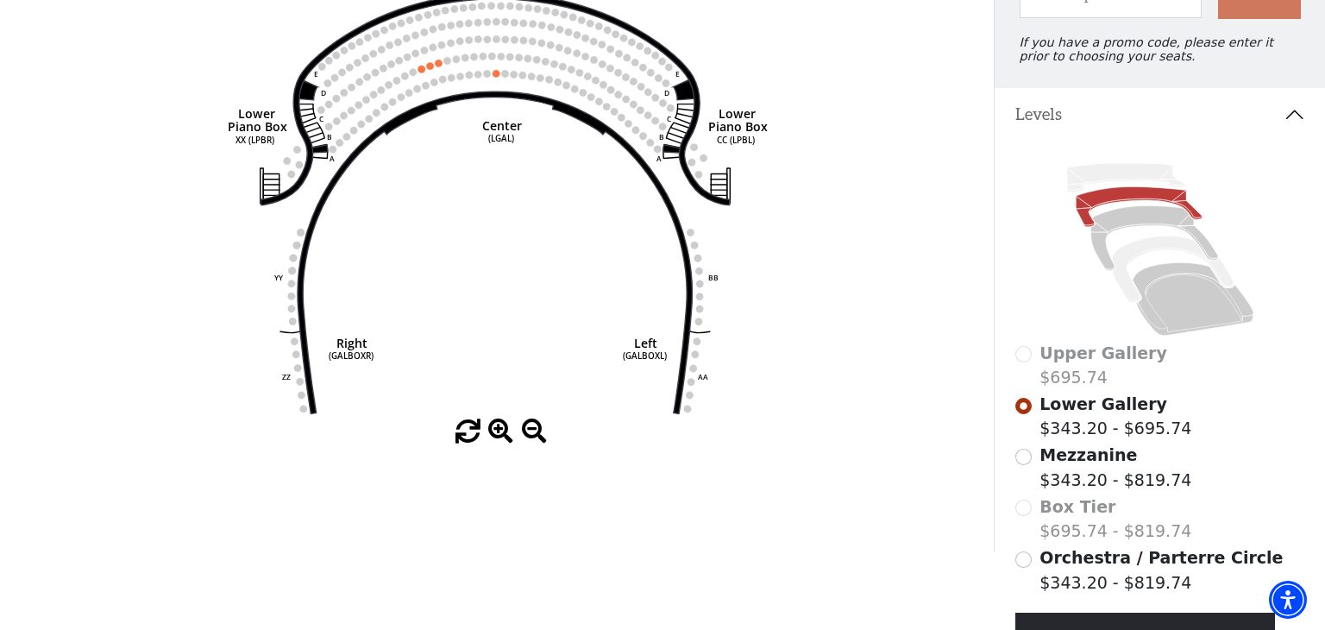
scroll to position [42, 0]
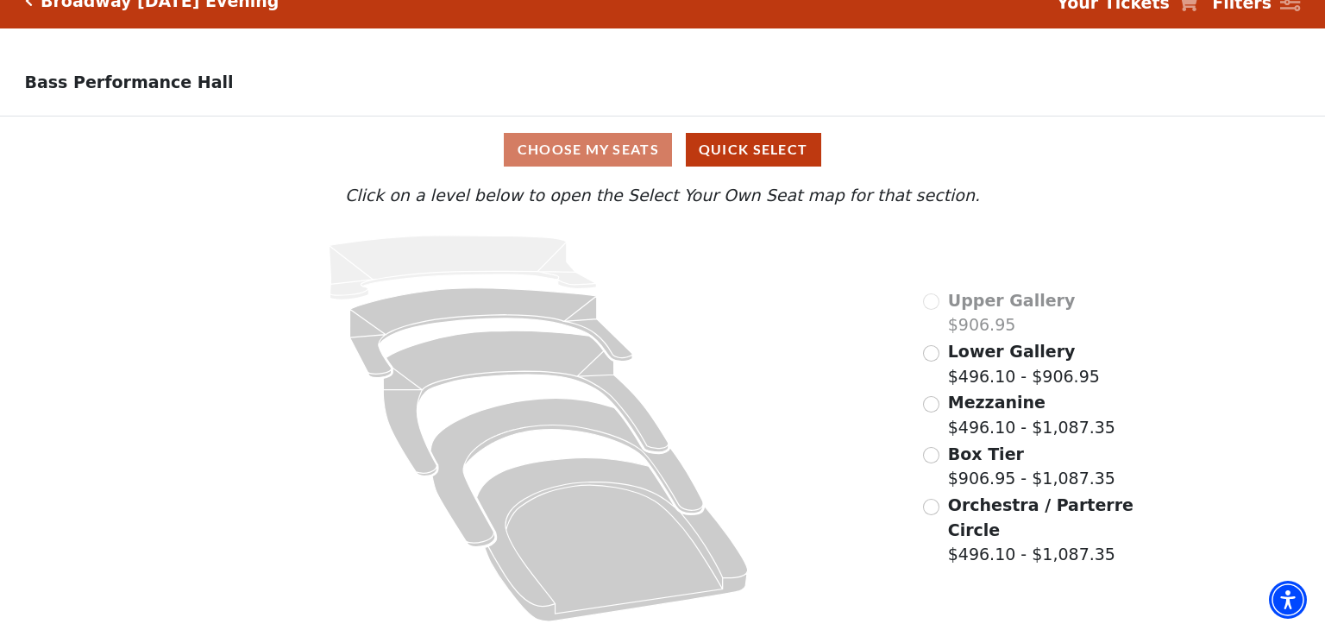
scroll to position [30, 0]
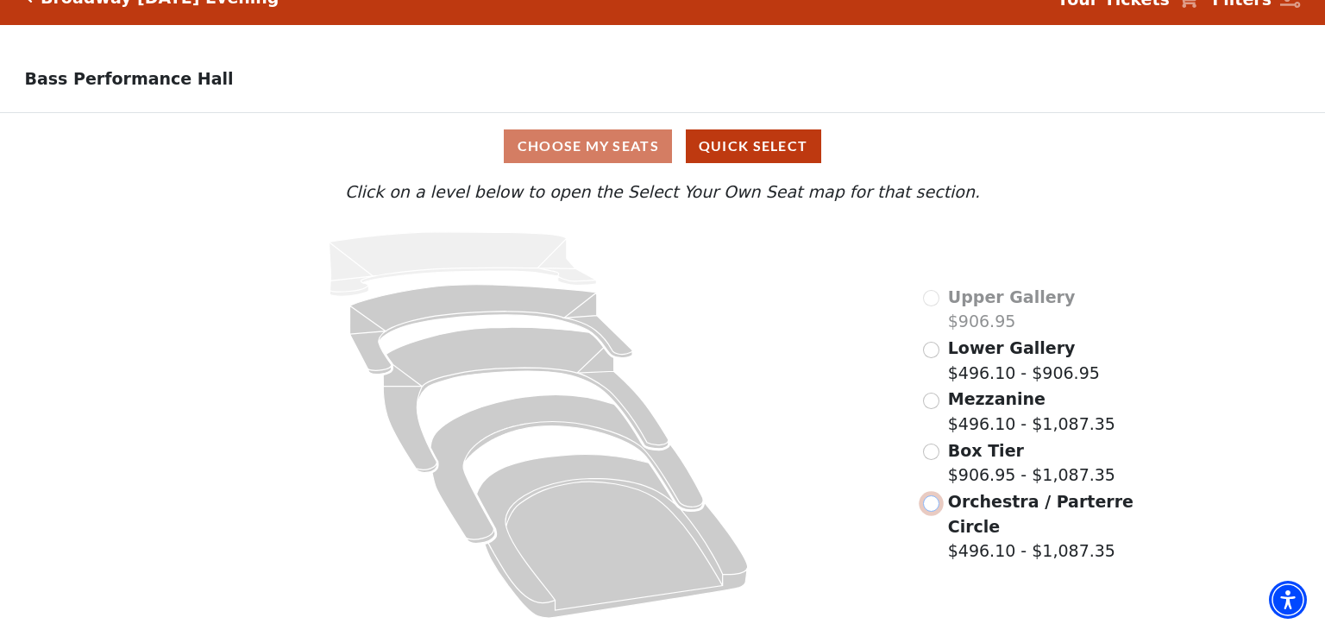
click at [934, 503] on input "Orchestra / Parterre Circle$496.10 - $1,087.35\a" at bounding box center [931, 503] width 16 height 16
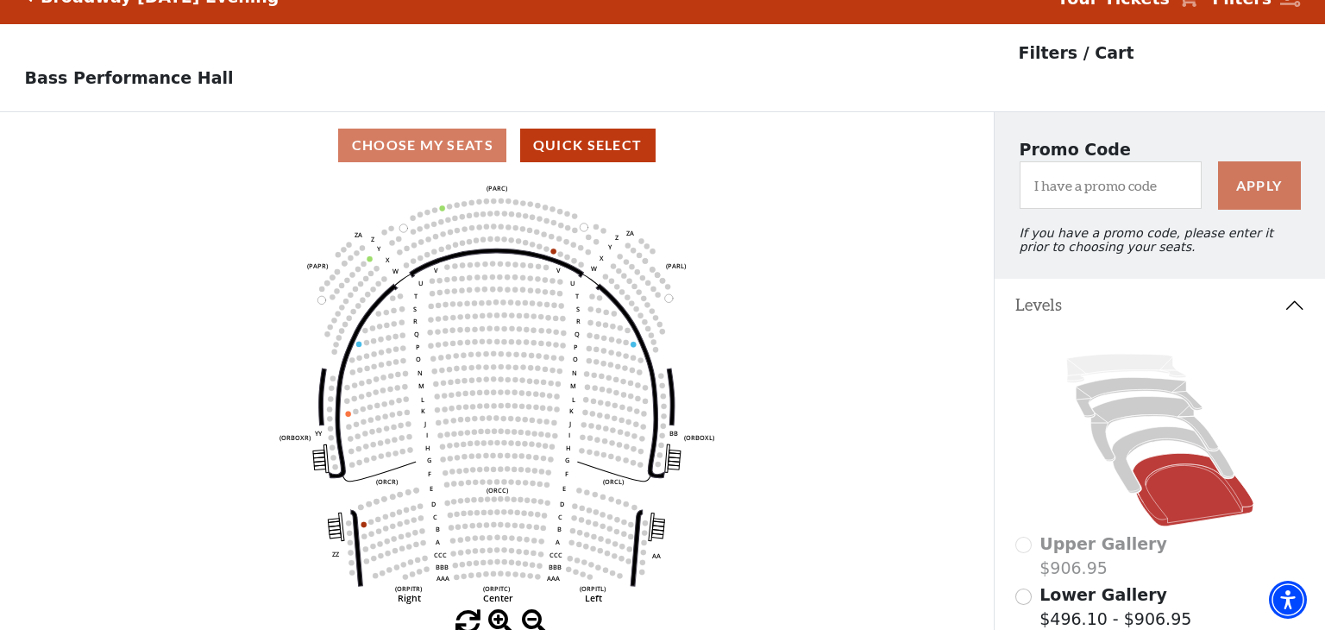
scroll to position [27, 0]
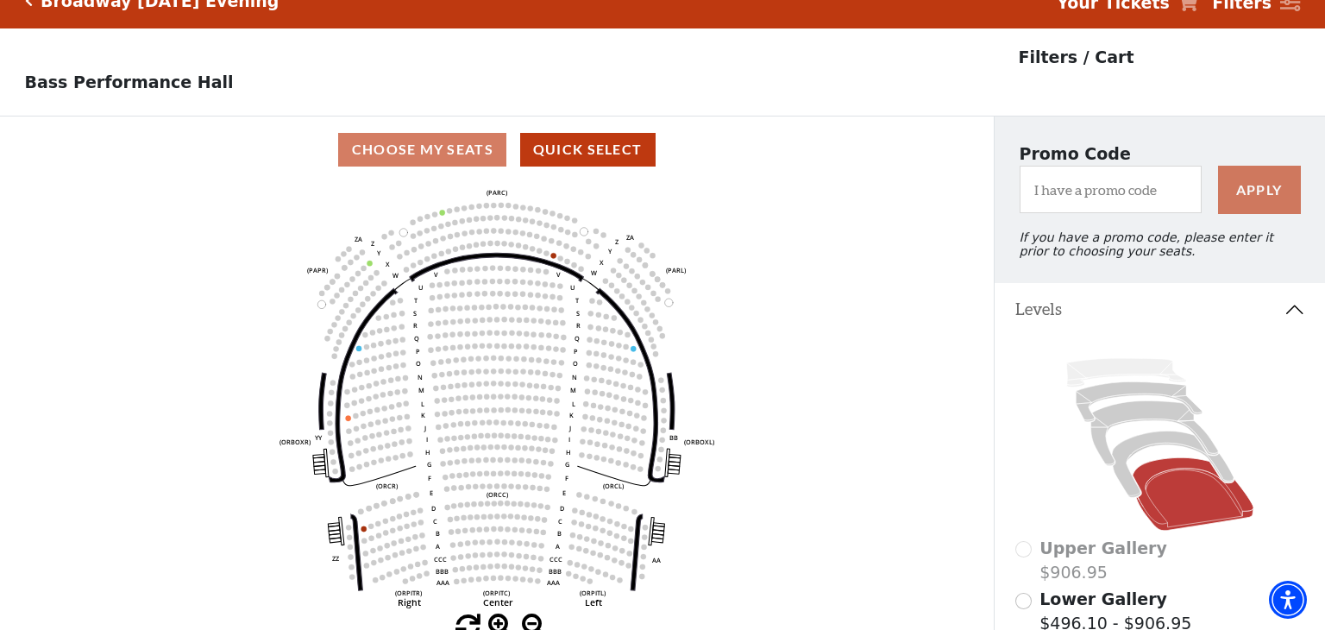
click at [1129, 467] on icon at bounding box center [1160, 444] width 290 height 183
click at [1119, 477] on icon at bounding box center [1173, 463] width 122 height 66
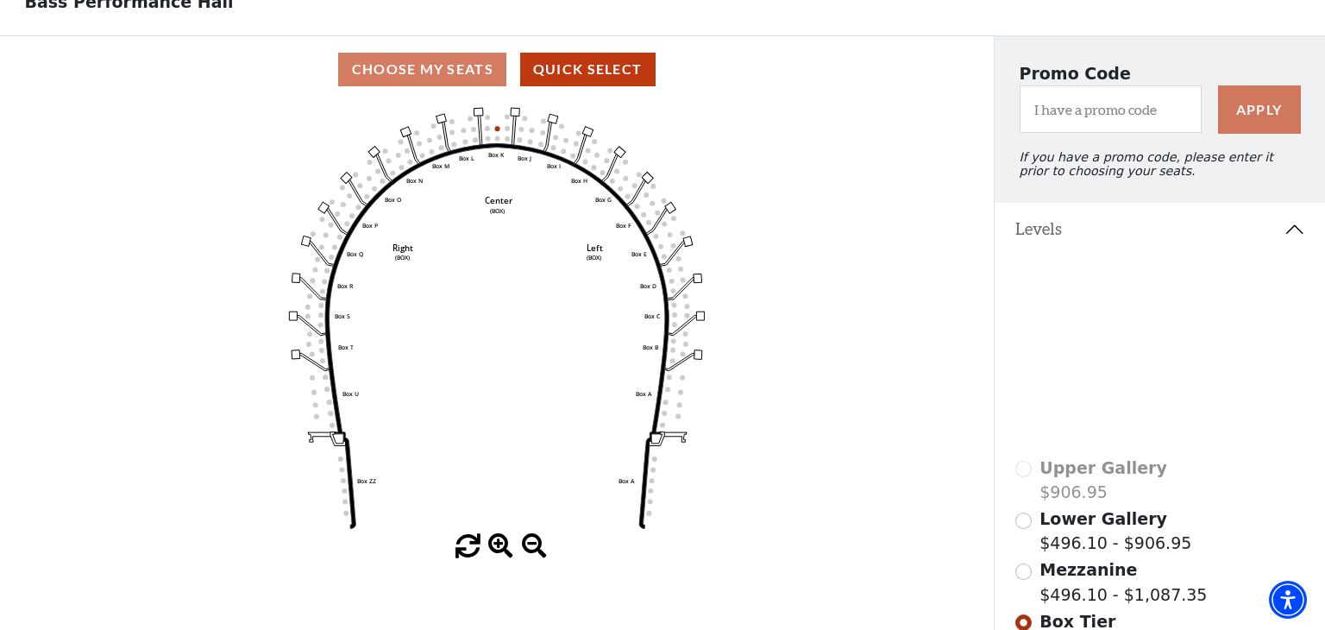
scroll to position [117, 0]
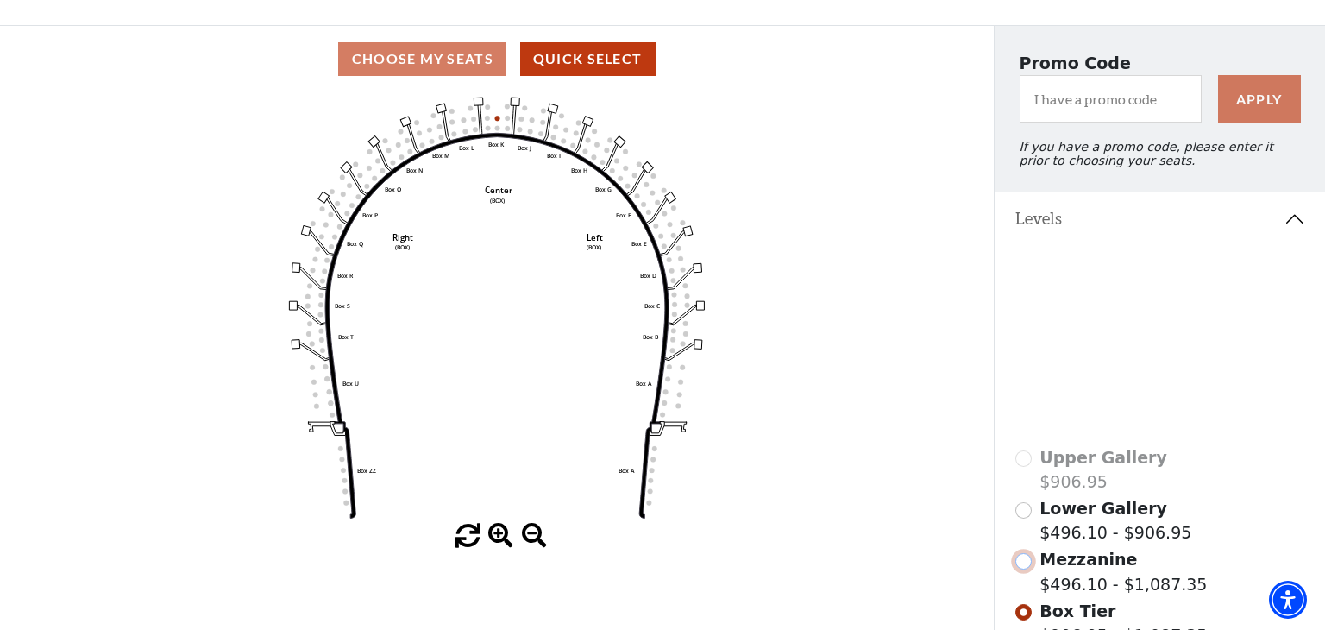
click at [1021, 562] on input "Mezzanine$496.10 - $1,087.35\a" at bounding box center [1023, 561] width 16 height 16
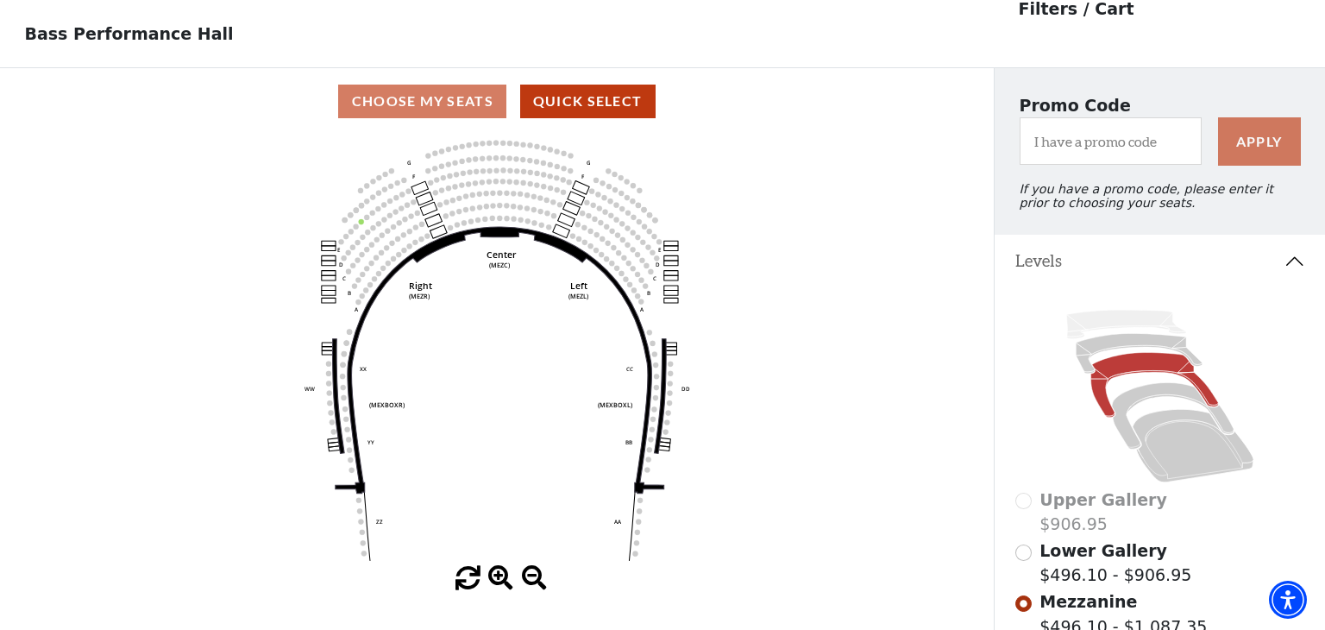
scroll to position [79, 0]
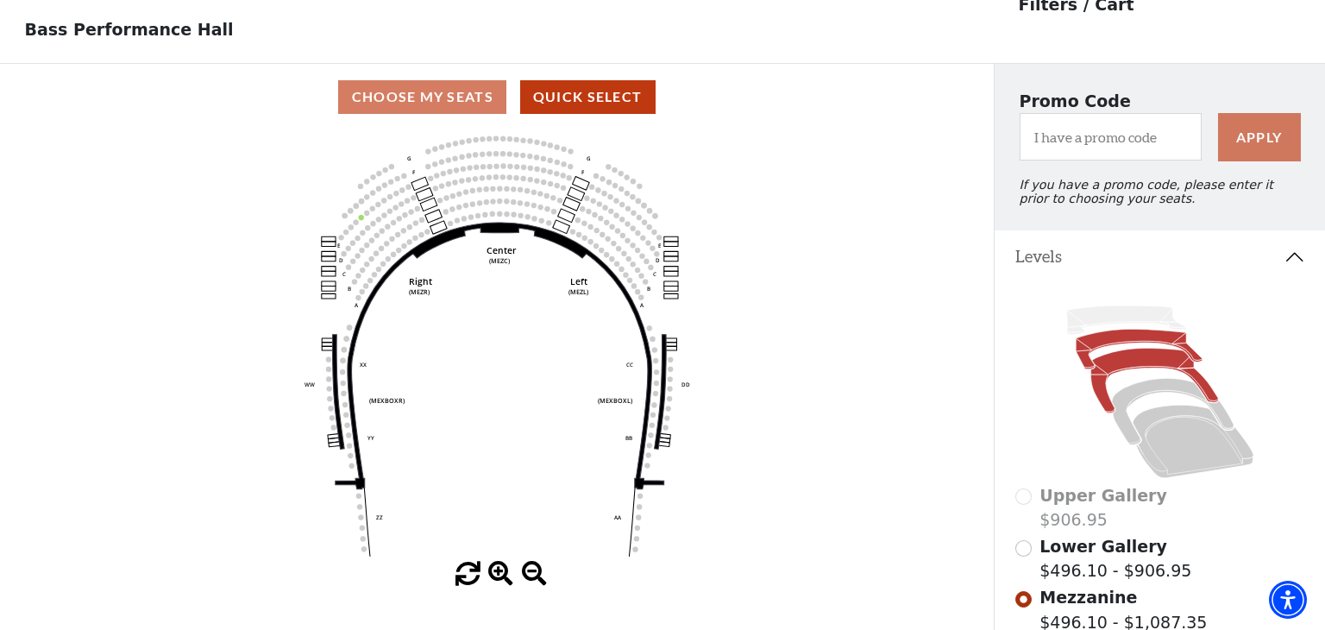
click at [1093, 341] on icon at bounding box center [1139, 349] width 126 height 40
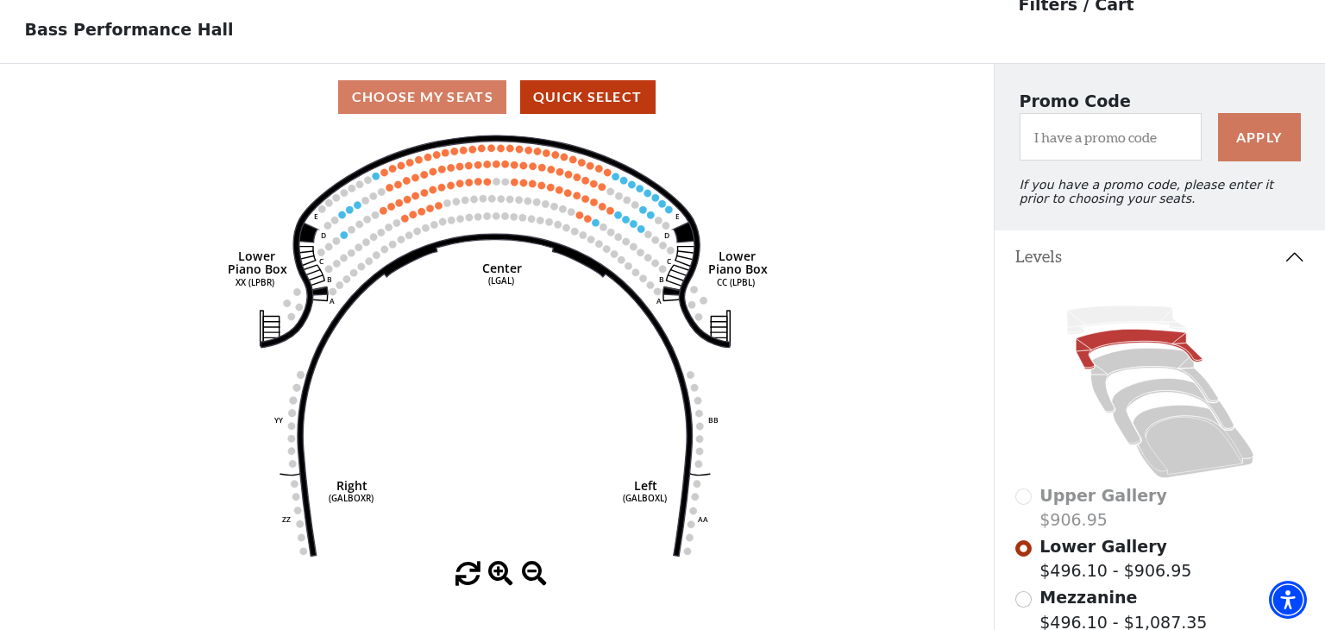
click at [1024, 498] on div "Upper Gallery $906.95" at bounding box center [1160, 507] width 290 height 49
click at [1027, 499] on div "Upper Gallery $906.95" at bounding box center [1160, 507] width 290 height 49
click at [1110, 316] on icon at bounding box center [1125, 319] width 119 height 28
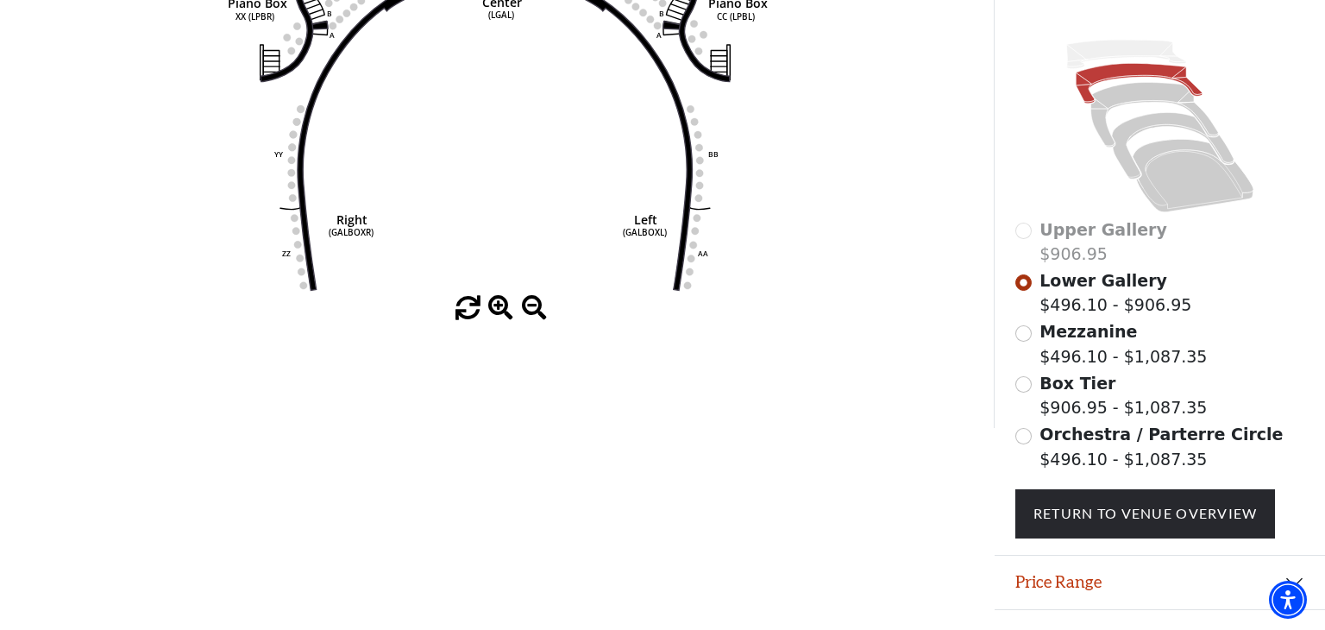
scroll to position [357, 0]
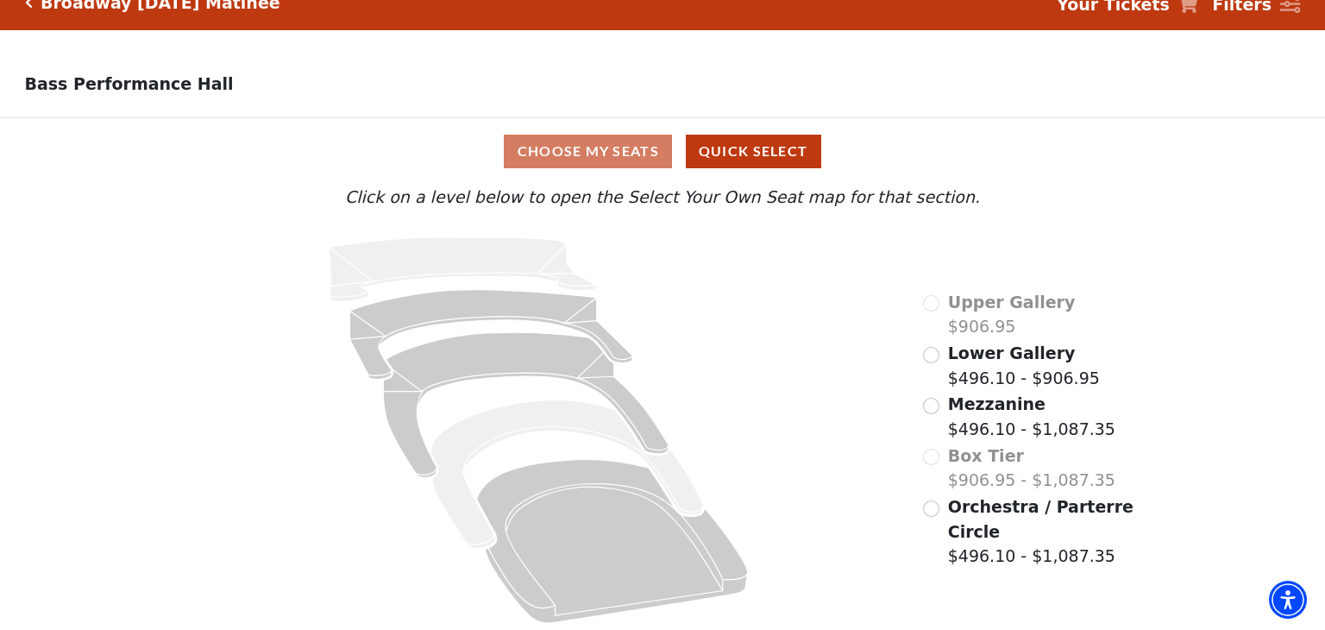
scroll to position [30, 0]
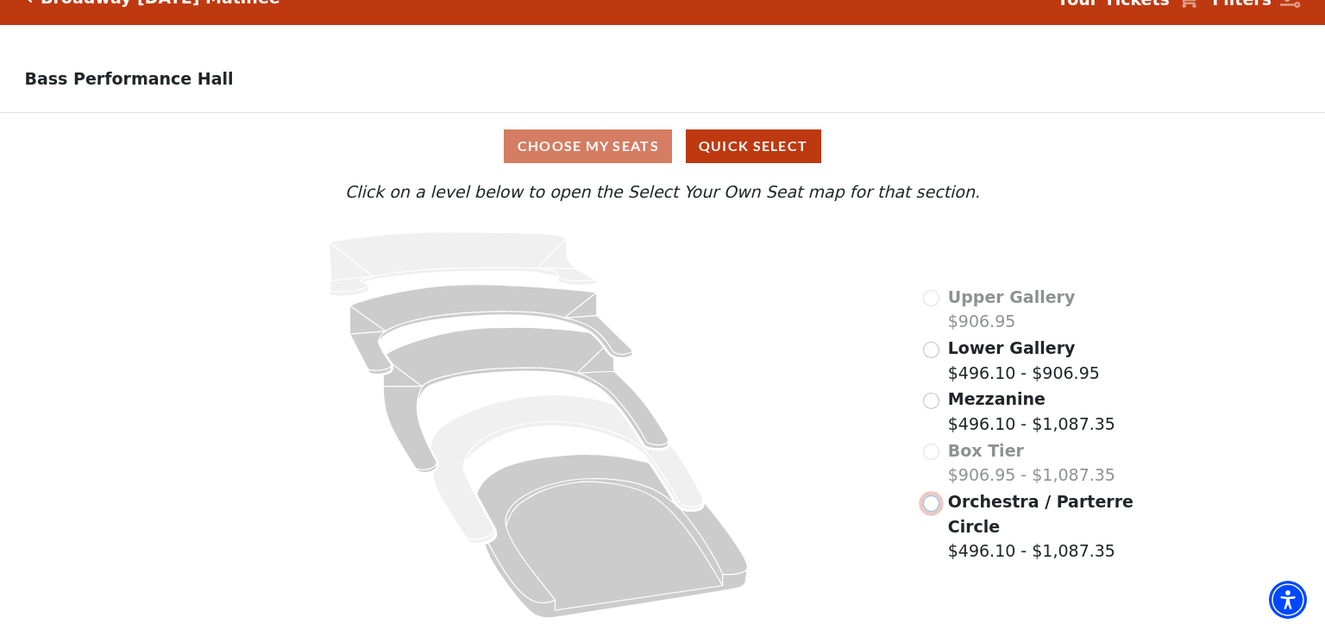
click at [933, 502] on input "Orchestra / Parterre Circle$496.10 - $1,087.35\a" at bounding box center [931, 503] width 16 height 16
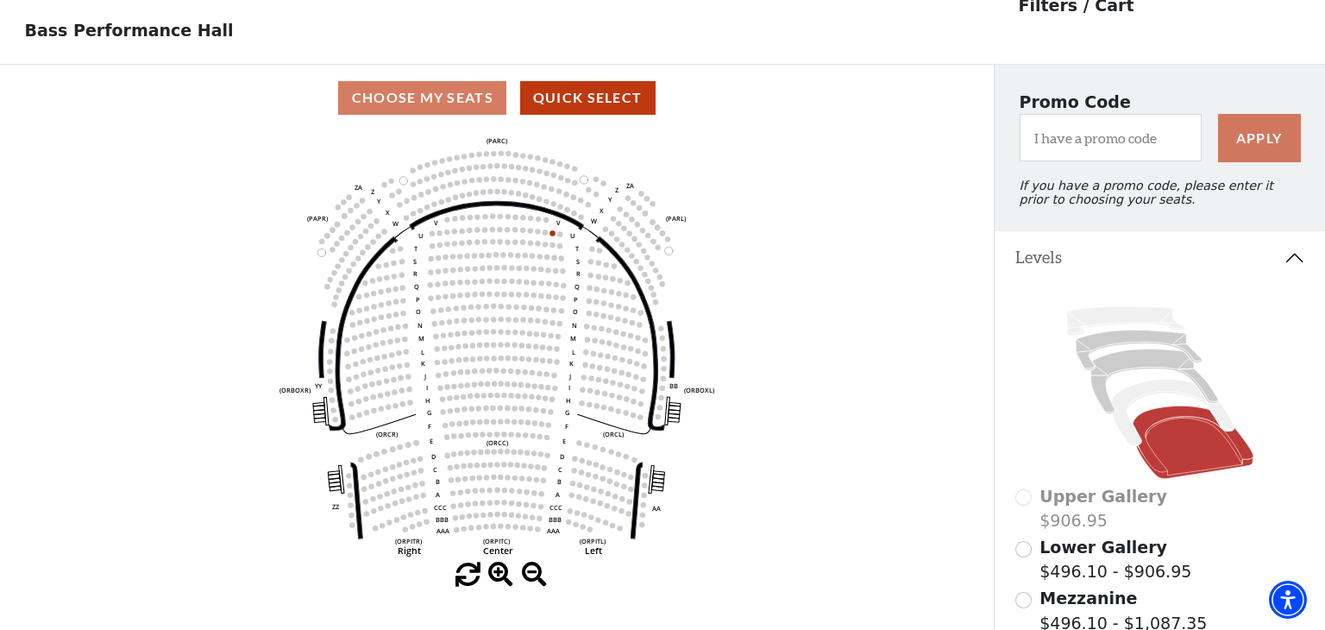
scroll to position [79, 0]
click at [1129, 359] on icon at bounding box center [1154, 380] width 128 height 65
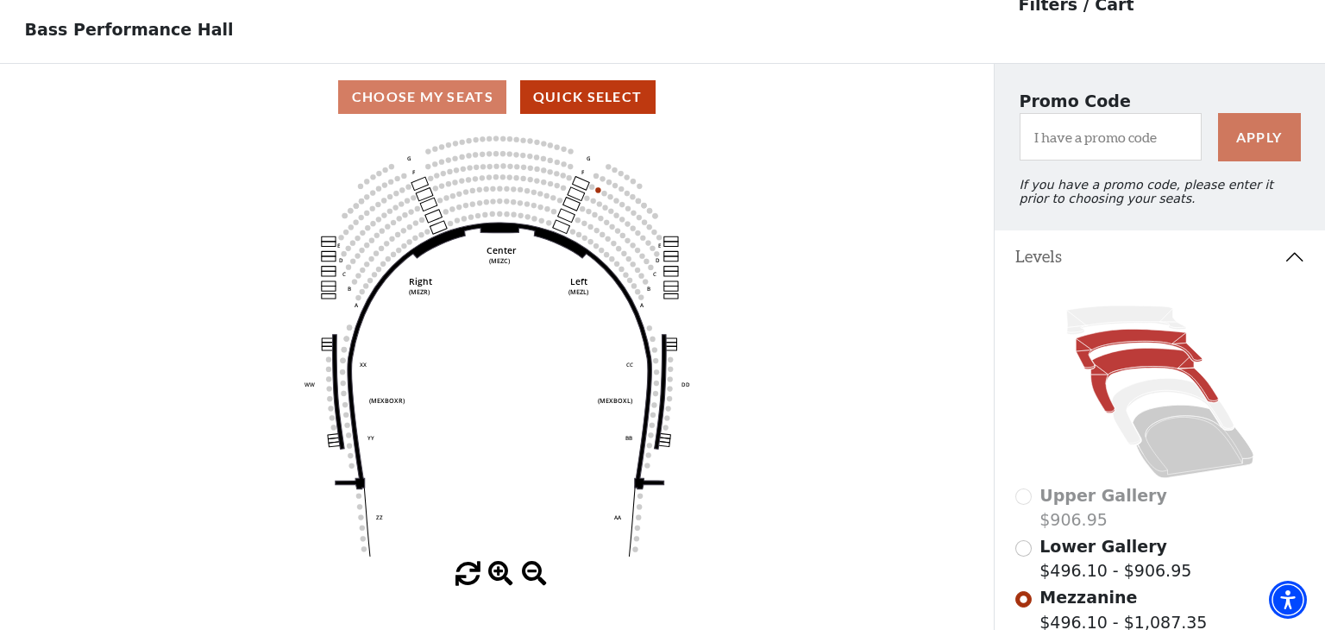
click at [1083, 341] on icon at bounding box center [1139, 349] width 126 height 40
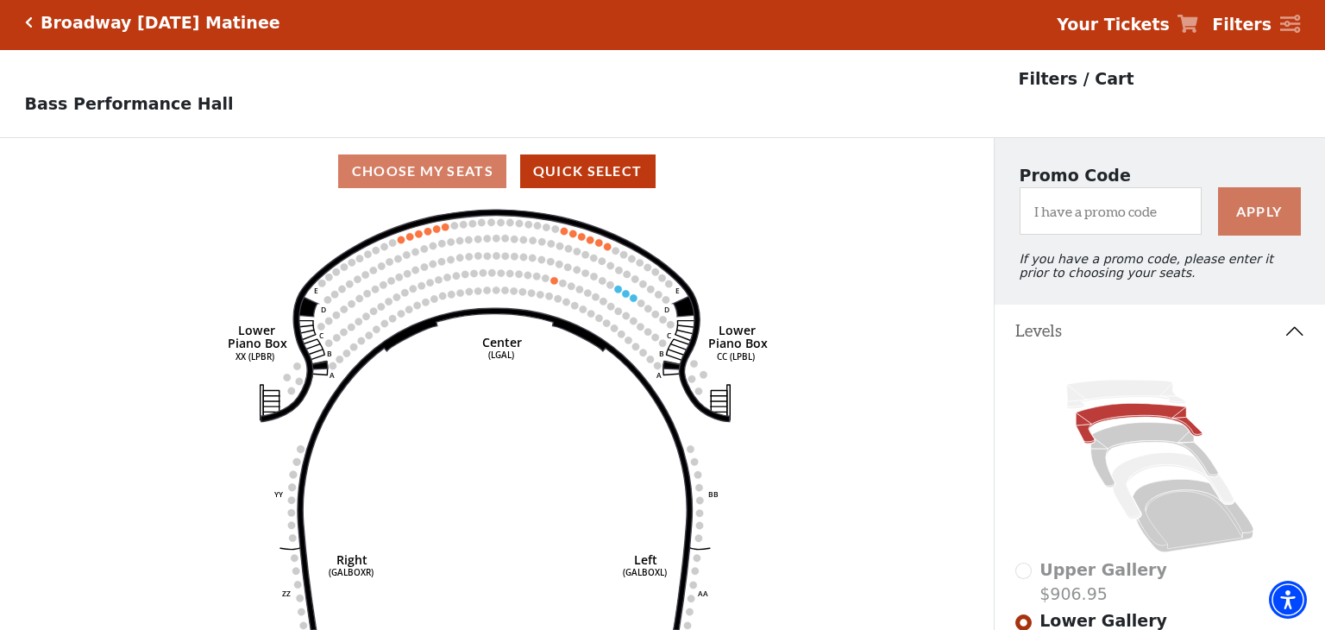
scroll to position [0, 0]
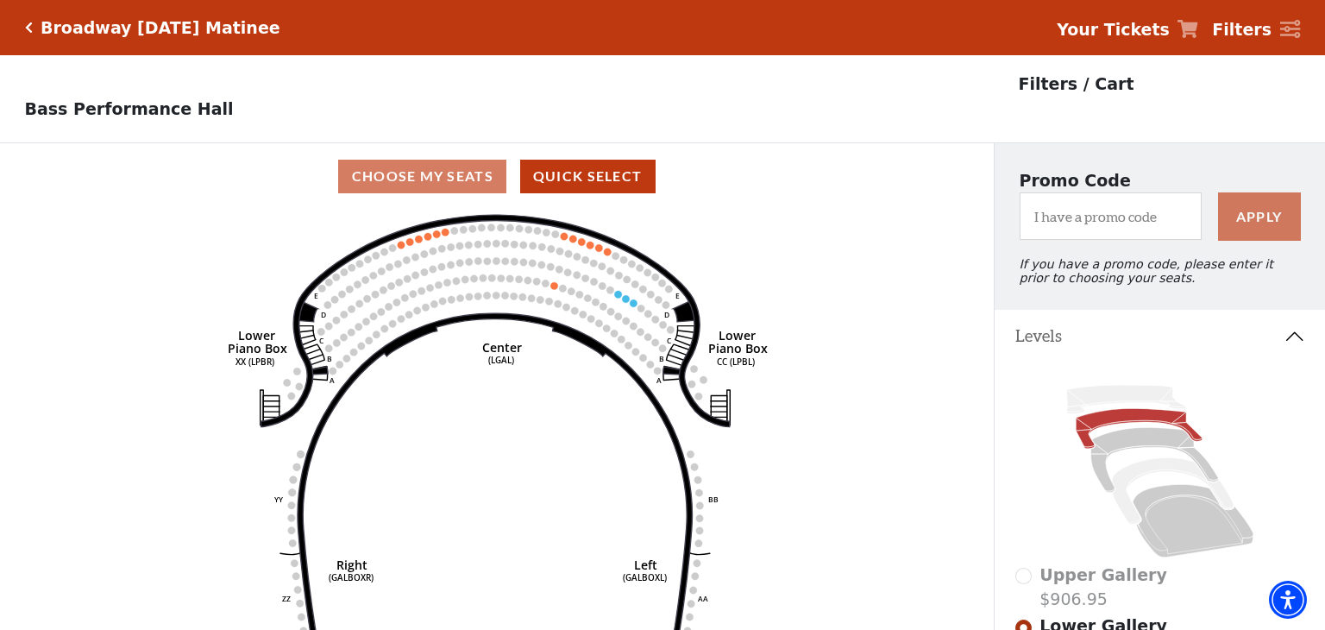
click at [29, 28] on icon "Click here to go back to filters" at bounding box center [29, 28] width 8 height 12
